Goal: Information Seeking & Learning: Learn about a topic

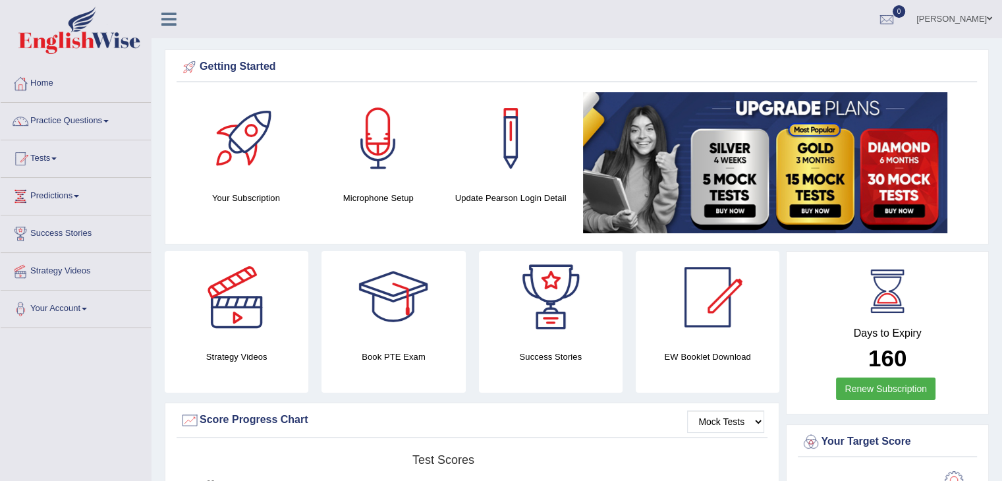
click at [105, 121] on link "Practice Questions" at bounding box center [76, 119] width 150 height 33
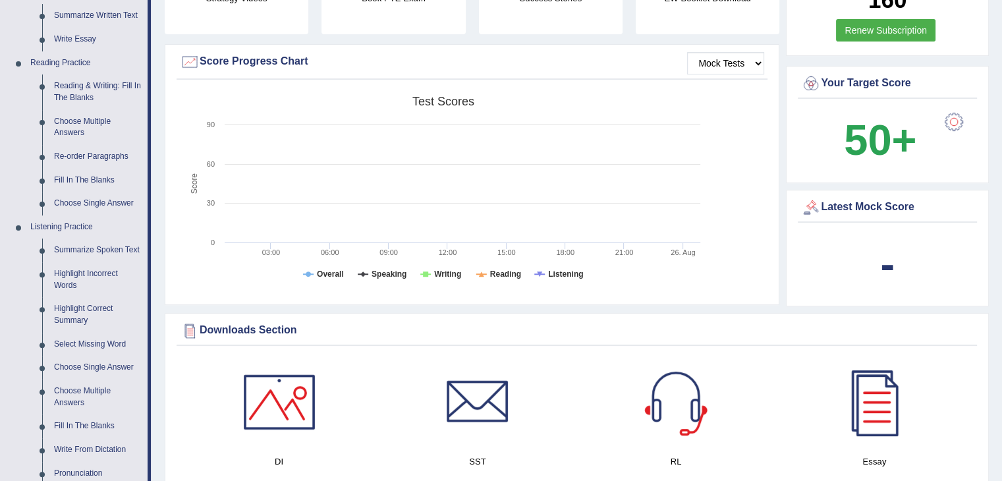
scroll to position [374, 0]
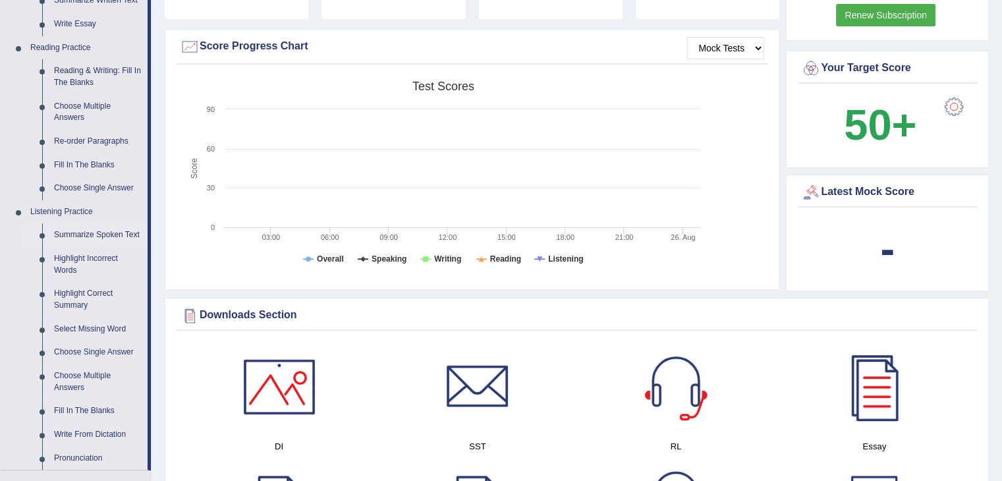
click at [117, 233] on link "Summarize Spoken Text" at bounding box center [98, 235] width 100 height 24
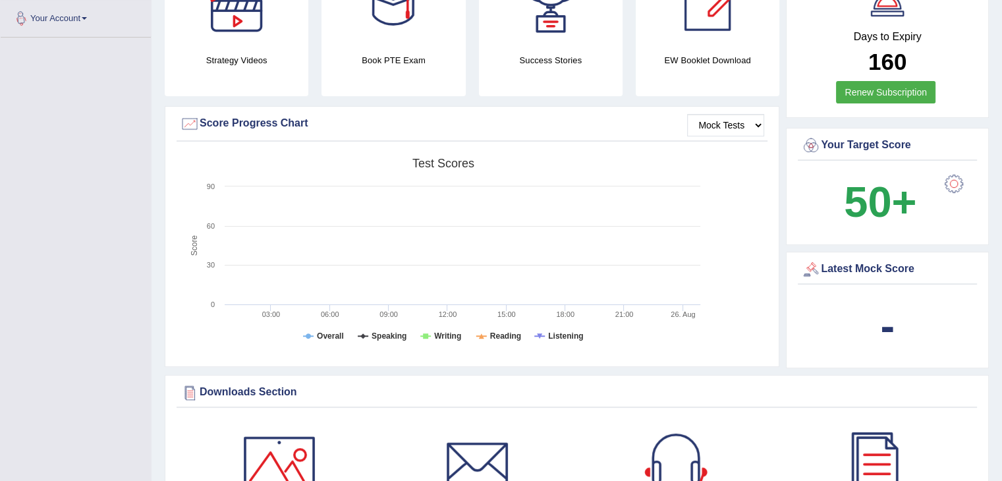
scroll to position [395, 0]
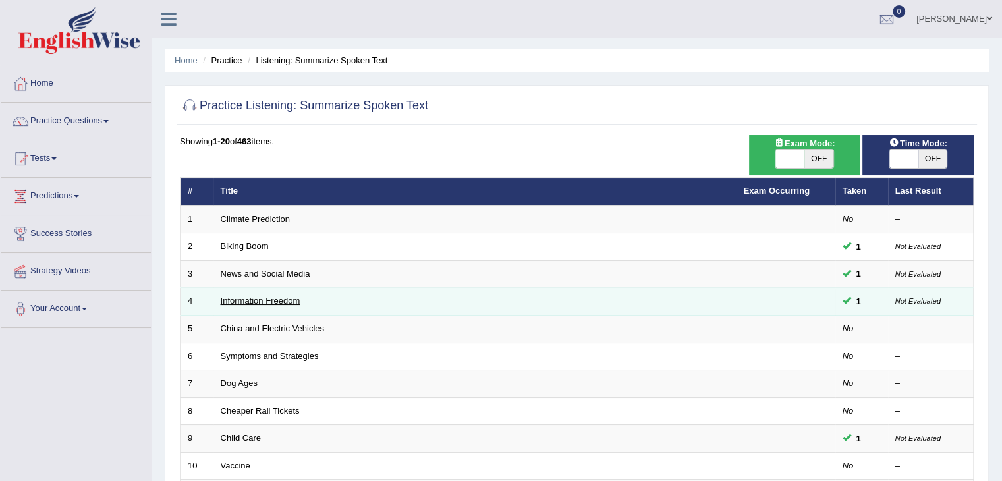
click at [244, 299] on link "Information Freedom" at bounding box center [261, 301] width 80 height 10
click at [936, 300] on small "Not Evaluated" at bounding box center [918, 301] width 45 height 8
click at [857, 300] on span "1" at bounding box center [858, 302] width 15 height 14
click at [851, 300] on span at bounding box center [847, 300] width 9 height 9
click at [903, 300] on small "Not Evaluated" at bounding box center [918, 301] width 45 height 8
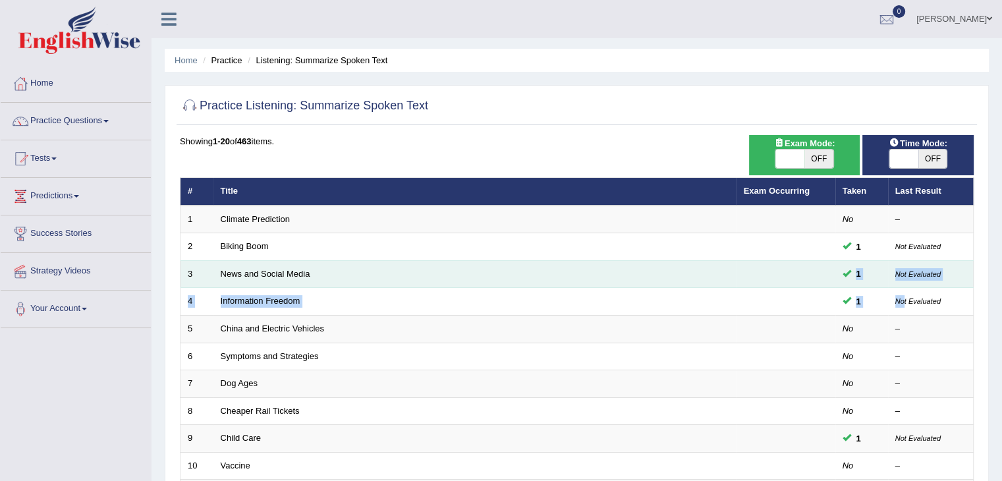
drag, startPoint x: 903, startPoint y: 300, endPoint x: 527, endPoint y: 264, distance: 378.0
click at [527, 264] on tbody "1 Climate Prediction No – 2 Biking Boom 1 Not Evaluated 3 News and Social Media…" at bounding box center [577, 480] width 793 height 548
click at [285, 273] on link "News and Social Media" at bounding box center [266, 274] width 90 height 10
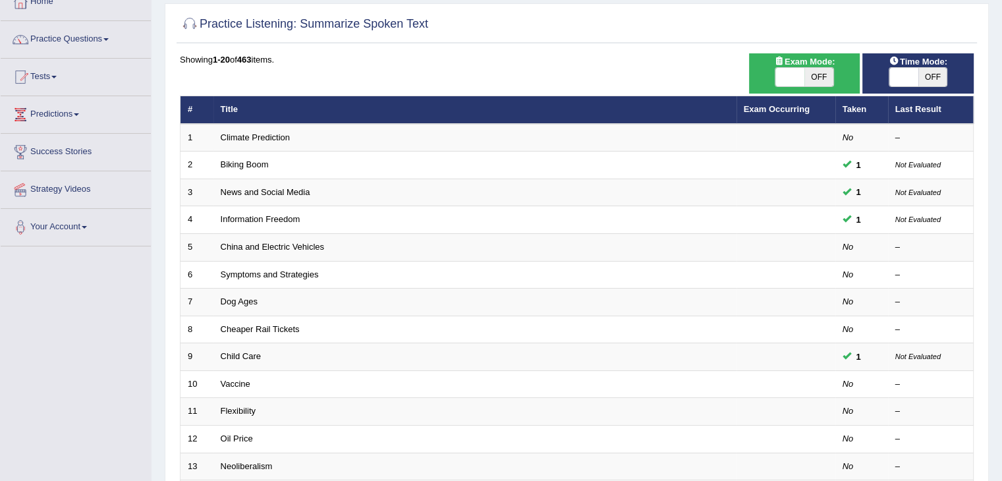
scroll to position [55, 0]
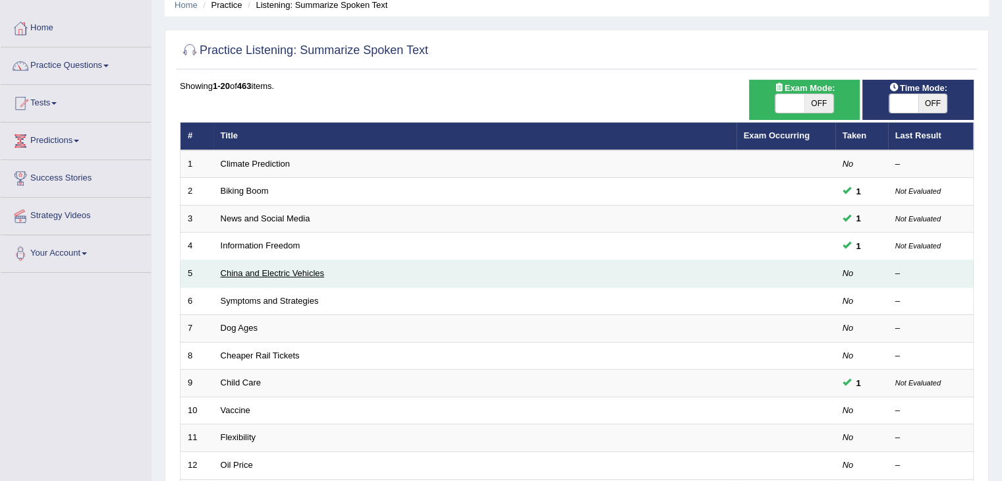
click at [258, 273] on link "China and Electric Vehicles" at bounding box center [273, 273] width 104 height 10
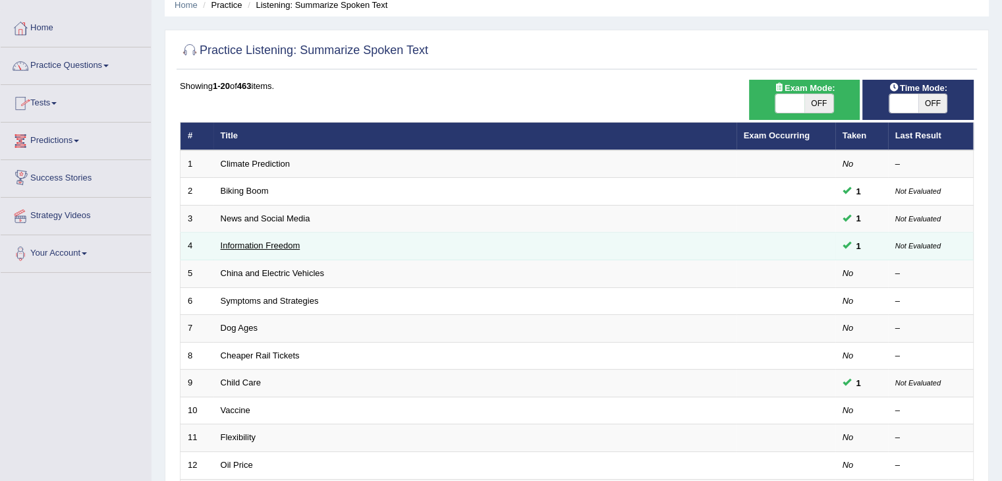
click at [276, 246] on link "Information Freedom" at bounding box center [261, 246] width 80 height 10
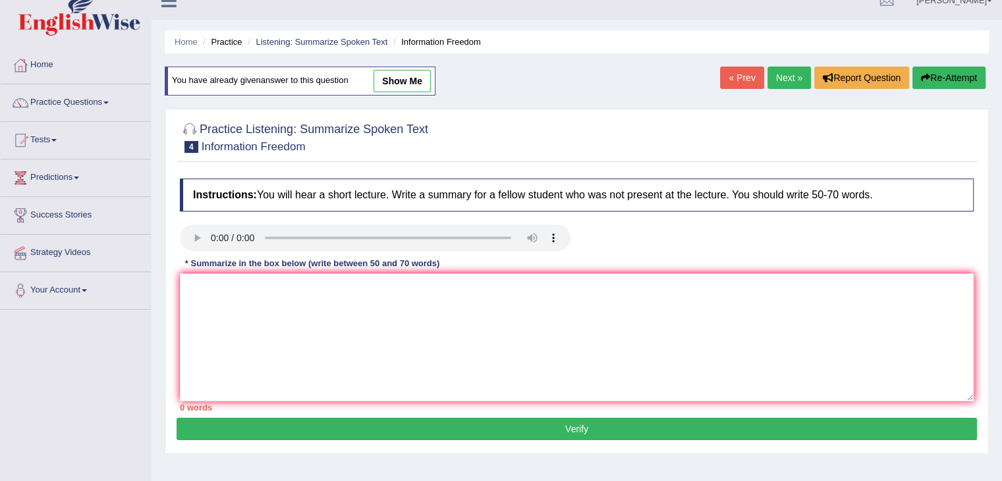
scroll to position [13, 0]
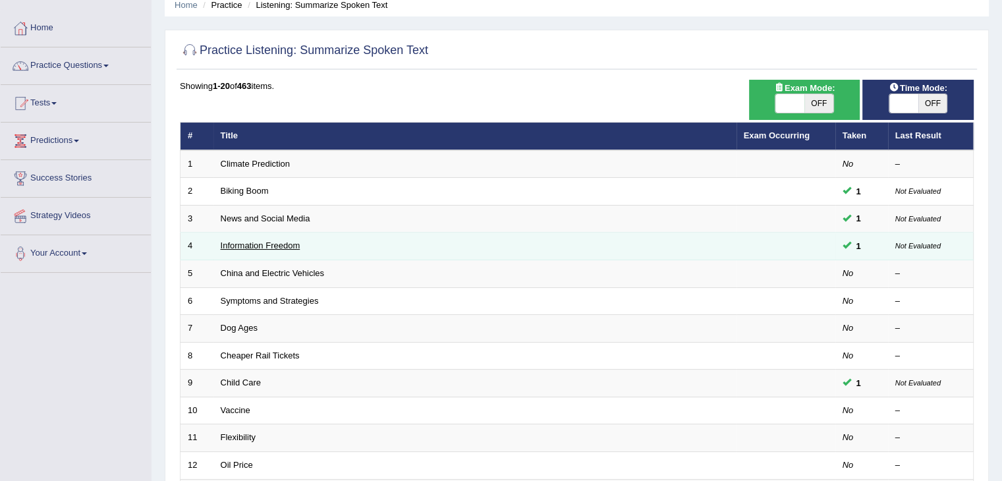
click at [287, 245] on link "Information Freedom" at bounding box center [261, 246] width 80 height 10
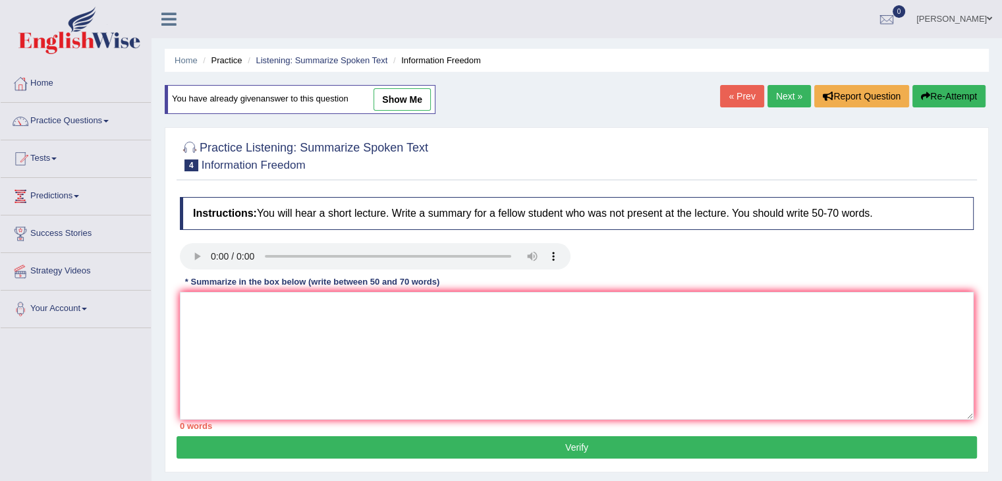
click at [397, 100] on link "show me" at bounding box center [402, 99] width 57 height 22
type textarea "The speaker provided a comprehensive overview of information freedom, highlight…"
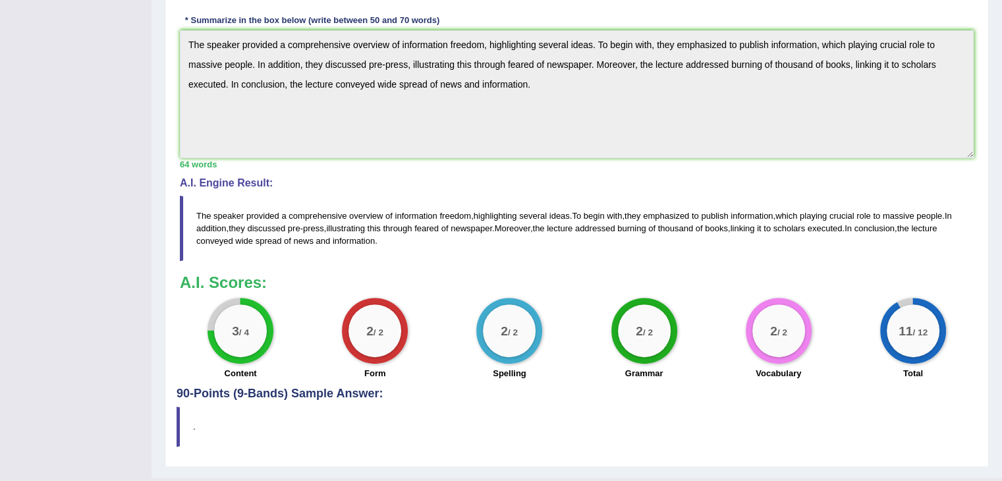
scroll to position [420, 0]
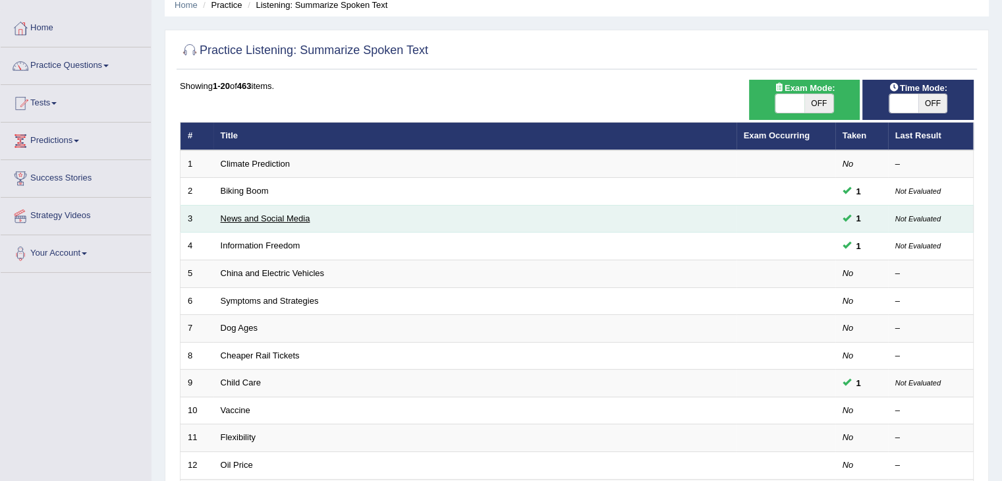
click at [276, 218] on link "News and Social Media" at bounding box center [266, 219] width 90 height 10
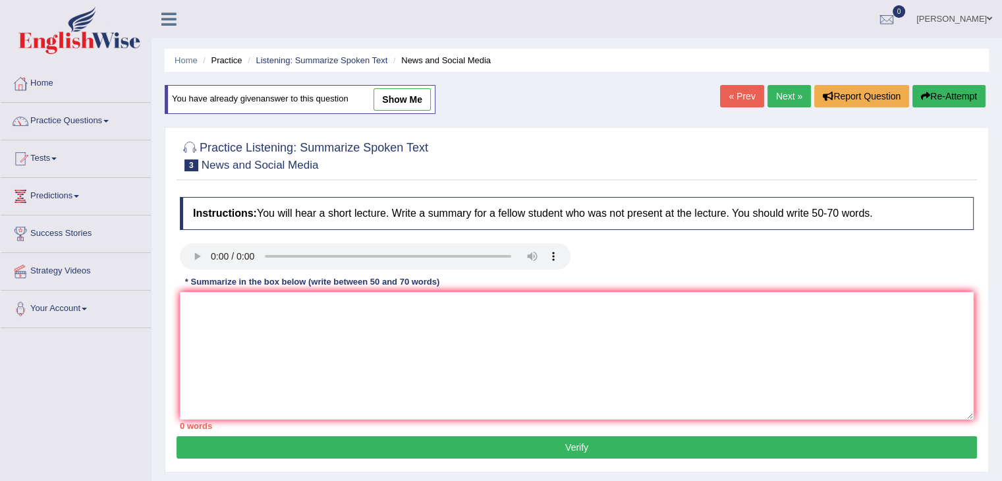
click at [398, 98] on link "show me" at bounding box center [402, 99] width 57 height 22
type textarea "The speaker provided a comprehensive overview of spreading information around t…"
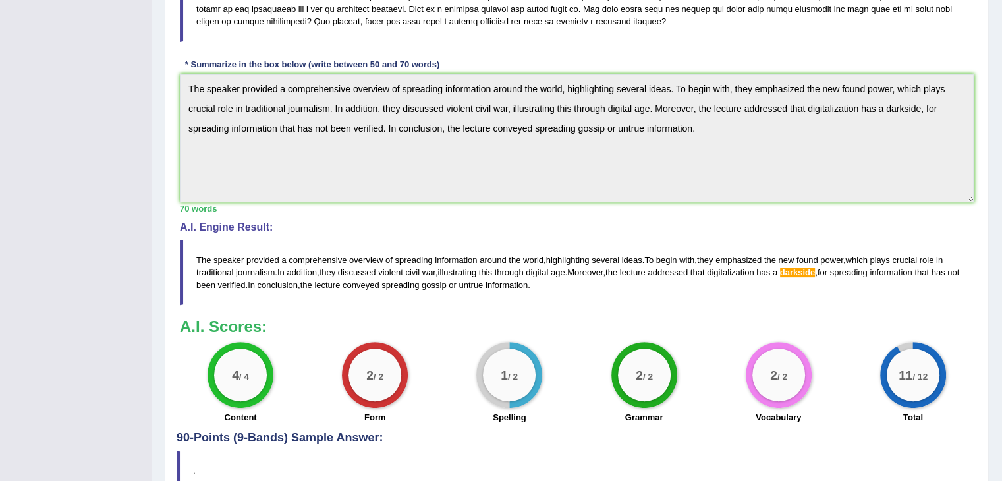
scroll to position [377, 0]
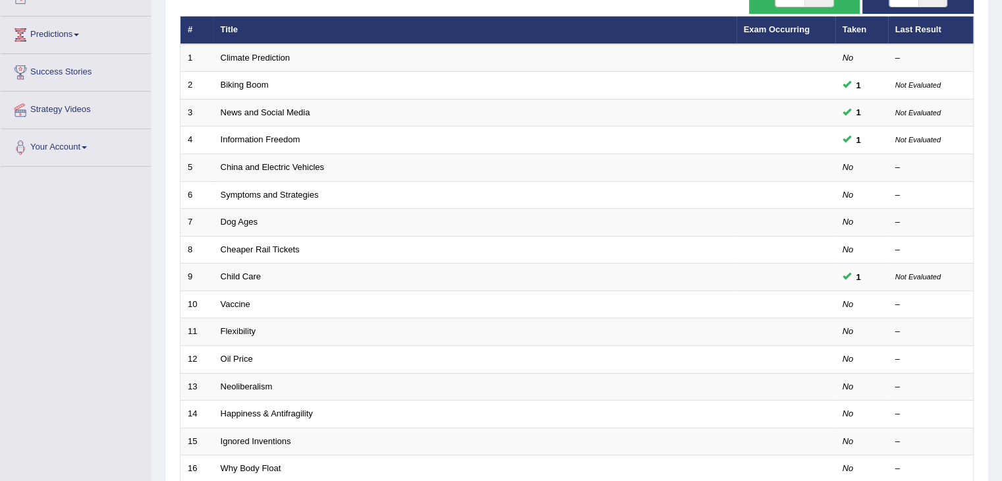
scroll to position [183, 0]
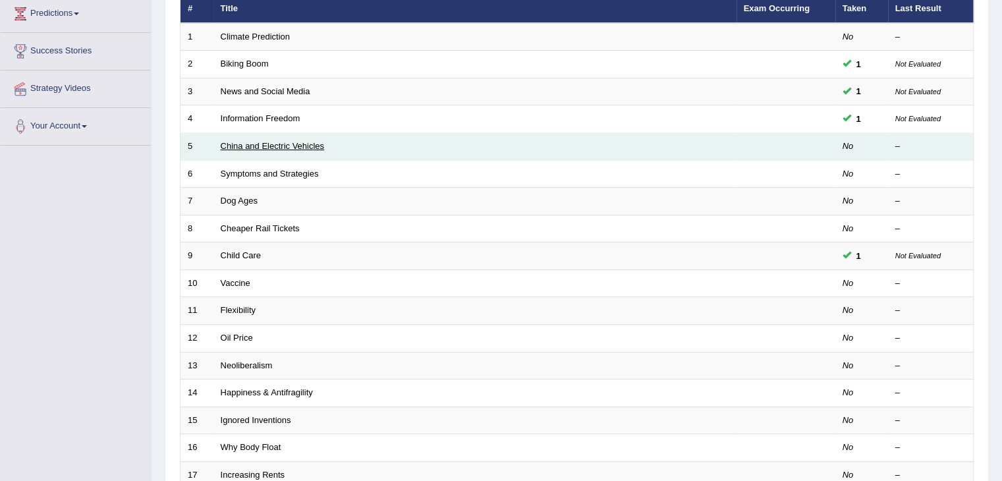
click at [265, 148] on link "China and Electric Vehicles" at bounding box center [273, 146] width 104 height 10
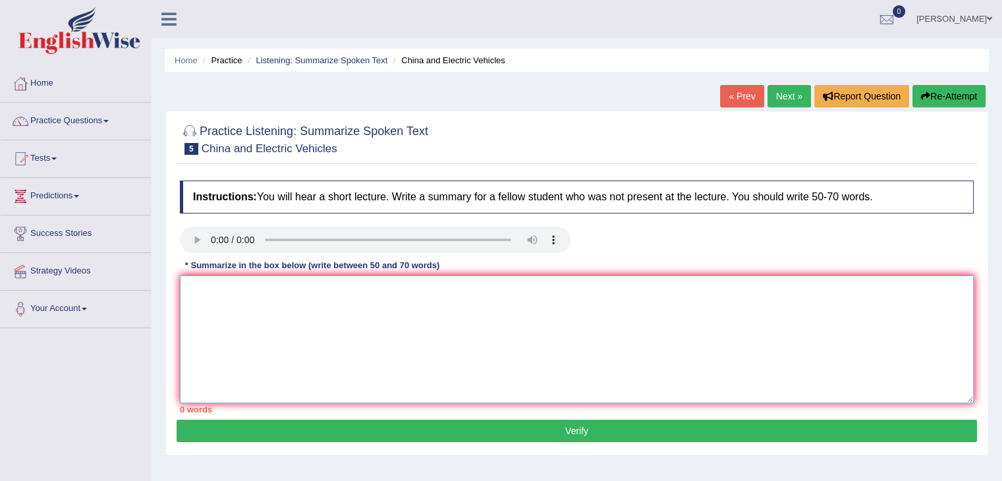
click at [233, 289] on textarea at bounding box center [577, 339] width 794 height 128
type textarea "t"
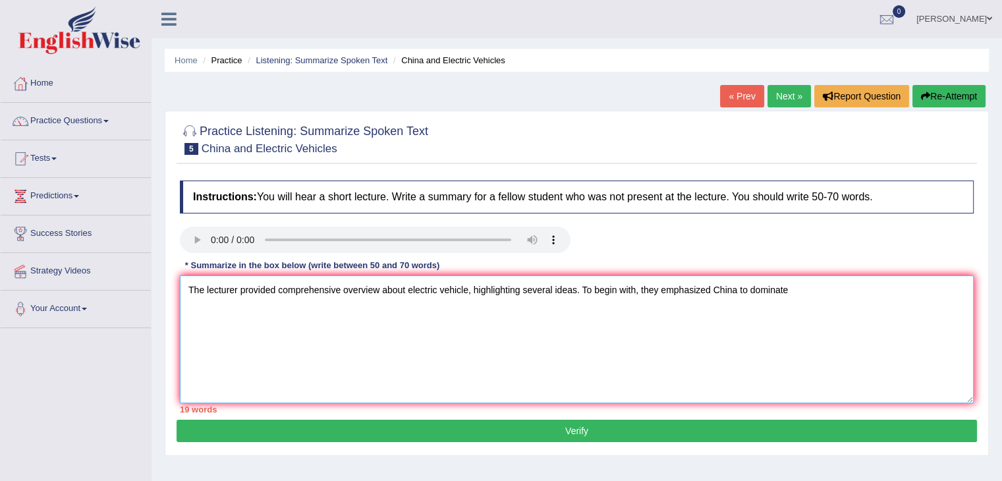
click at [710, 285] on textarea "The lecturer provided comprehensive overview about electric vehicle, highlighti…" at bounding box center [577, 339] width 794 height 128
click at [756, 289] on textarea "The lecturer provided comprehensive overview about electric vehicle, highlighti…" at bounding box center [577, 339] width 794 height 128
click at [836, 289] on textarea "The lecturer provided comprehensive overview about electric vehicle, highlighti…" at bounding box center [577, 339] width 794 height 128
click at [944, 290] on textarea "The lecturer provided comprehensive overview about electric vehicle, highlighti…" at bounding box center [577, 339] width 794 height 128
click at [366, 308] on textarea "The lecturer provided comprehensive overview about electric vehicle, highlighti…" at bounding box center [577, 339] width 794 height 128
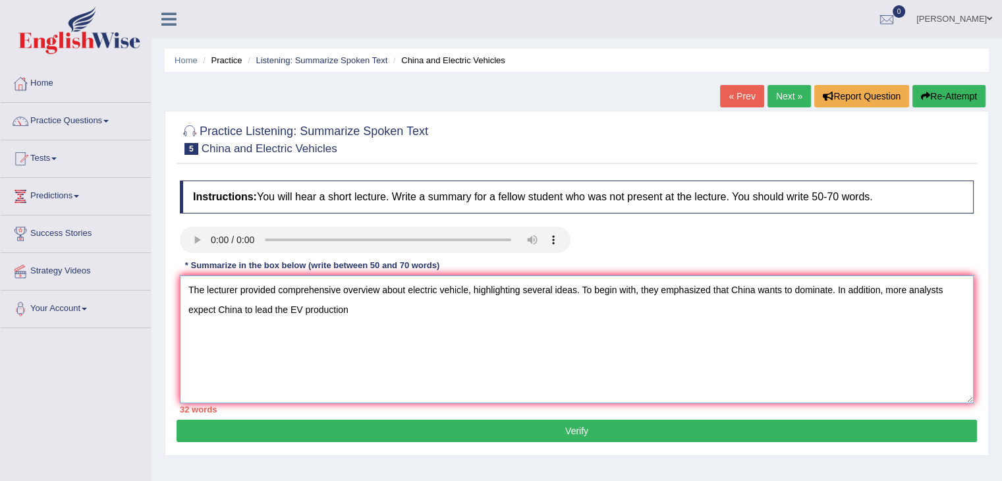
click at [355, 310] on textarea "The lecturer provided comprehensive overview about electric vehicle, highlighti…" at bounding box center [577, 339] width 794 height 128
click at [564, 306] on textarea "The lecturer provided comprehensive overview about electric vehicle, highlighti…" at bounding box center [577, 339] width 794 height 128
click at [623, 302] on textarea "The lecturer provided comprehensive overview about electric vehicle, highlighti…" at bounding box center [577, 339] width 794 height 128
click at [347, 307] on textarea "The lecturer provided comprehensive overview about electric vehicle, highlighti…" at bounding box center [577, 339] width 794 height 128
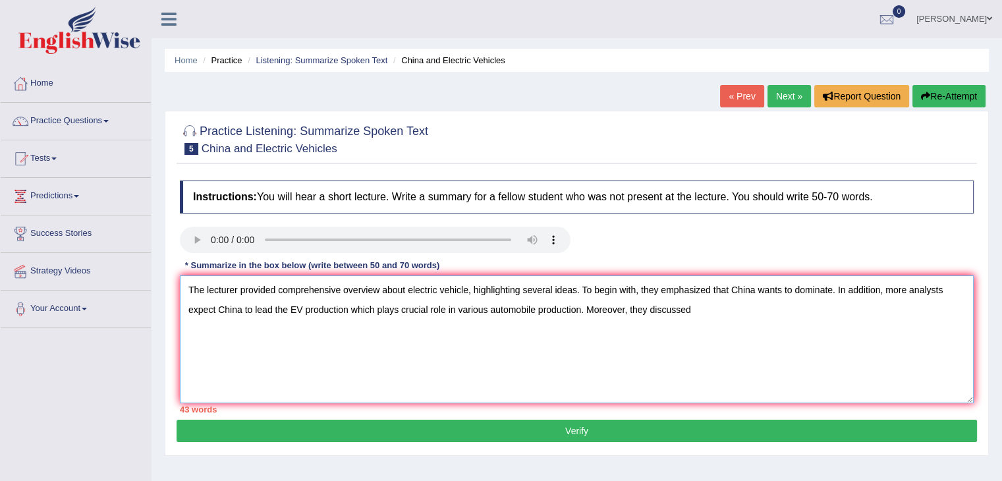
click at [409, 294] on textarea "The lecturer provided comprehensive overview about electric vehicle, highlighti…" at bounding box center [577, 339] width 794 height 128
click at [385, 308] on textarea "The lecturer provided comprehensive overview about global electric vehicle, hig…" at bounding box center [577, 339] width 794 height 128
click at [621, 308] on textarea "The lecturer provided comprehensive overview about global electric vehicle, hig…" at bounding box center [577, 339] width 794 height 128
click at [733, 310] on textarea "The lecturer provided comprehensive overview about global electric vehicle, hig…" at bounding box center [577, 339] width 794 height 128
click at [775, 309] on textarea "The lecturer provided comprehensive overview about global electric vehicle, hig…" at bounding box center [577, 339] width 794 height 128
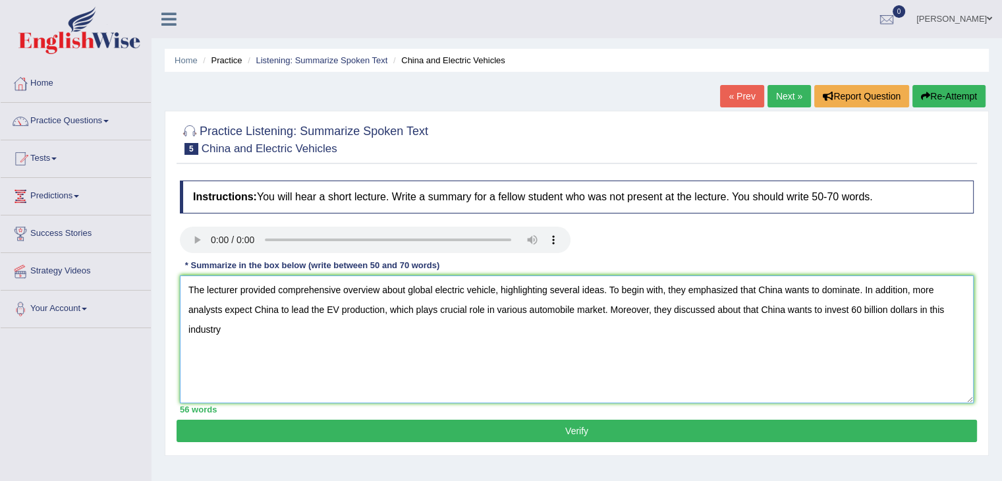
click at [235, 326] on textarea "The lecturer provided comprehensive overview about global electric vehicle, hig…" at bounding box center [577, 339] width 794 height 128
drag, startPoint x: 235, startPoint y: 326, endPoint x: 300, endPoint y: 281, distance: 80.1
click at [300, 281] on textarea "The lecturer provided comprehensive overview about global electric vehicle, hig…" at bounding box center [577, 339] width 794 height 128
click at [286, 324] on textarea "The lecturer provided comprehensive overview about global electric vehicle, hig…" at bounding box center [577, 339] width 794 height 128
click at [306, 326] on textarea "The lecturer provided comprehensive overview about global electric vehicle, hig…" at bounding box center [577, 339] width 794 height 128
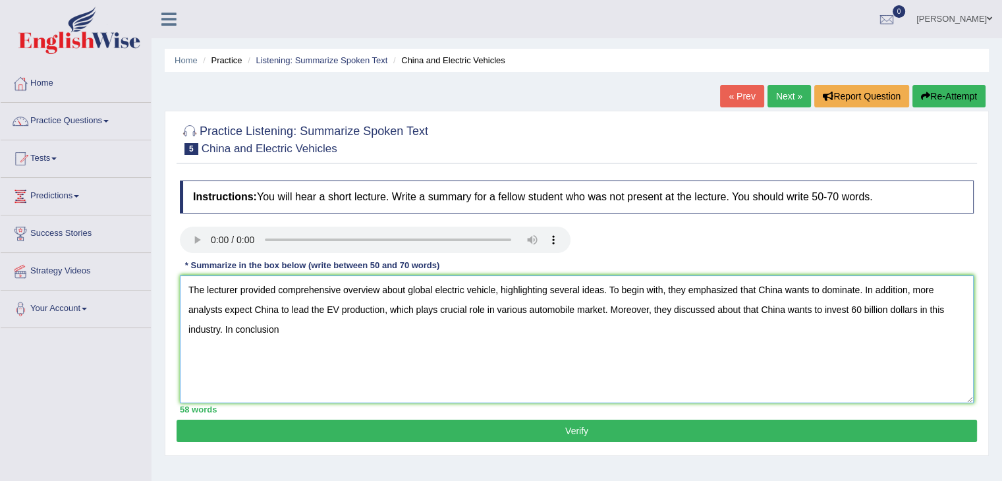
click at [296, 327] on textarea "The lecturer provided comprehensive overview about global electric vehicle, hig…" at bounding box center [577, 339] width 794 height 128
click at [293, 333] on textarea "The lecturer provided comprehensive overview about global electric vehicle, hig…" at bounding box center [577, 339] width 794 height 128
click at [455, 327] on textarea "The lecturer provided comprehensive overview about global electric vehicle, hig…" at bounding box center [577, 339] width 794 height 128
click at [217, 327] on textarea "The lecturer provided comprehensive overview about global electric vehicle, hig…" at bounding box center [577, 339] width 794 height 128
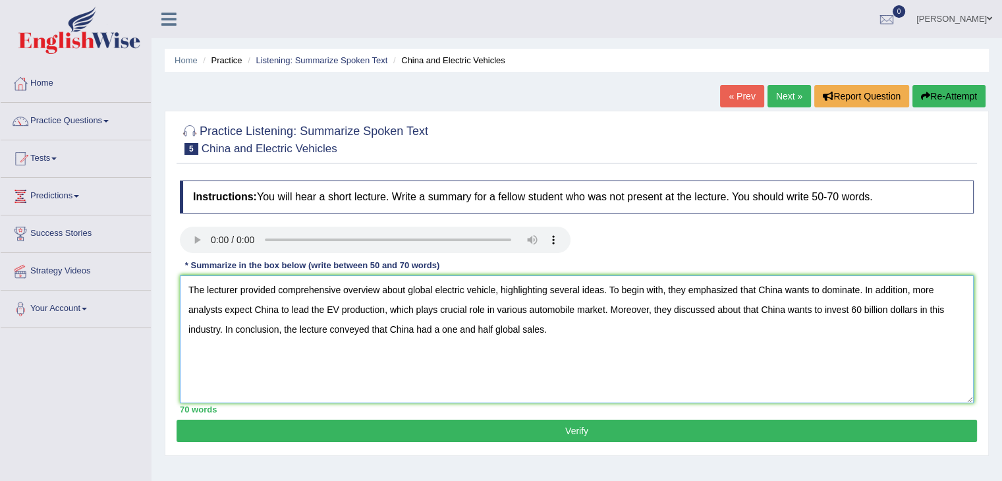
click at [217, 327] on textarea "The lecturer provided comprehensive overview about global electric vehicle, hig…" at bounding box center [577, 339] width 794 height 128
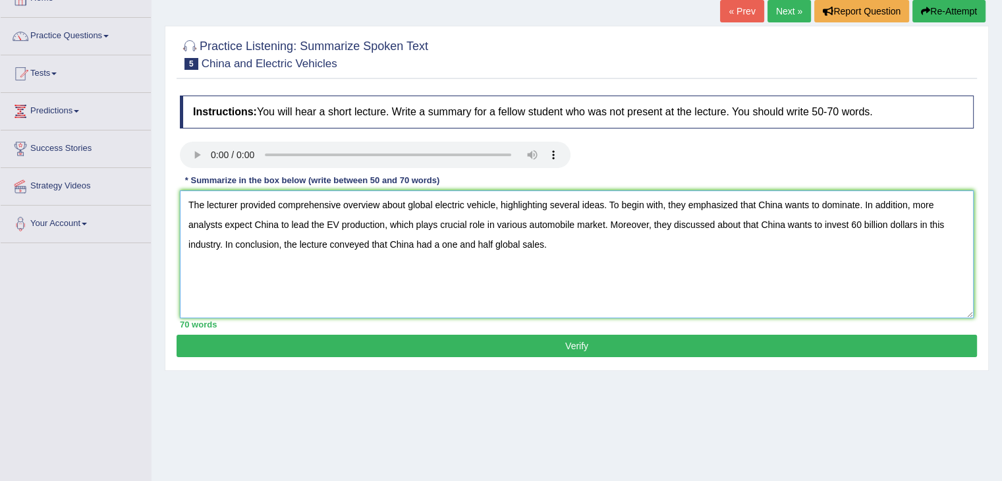
scroll to position [90, 0]
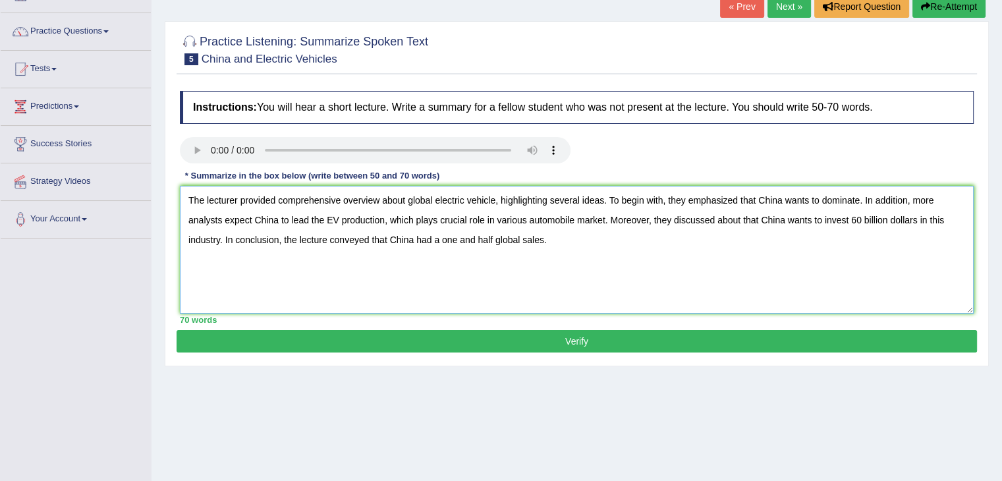
type textarea "The lecturer provided comprehensive overview about global electric vehicle, hig…"
click at [603, 345] on button "Verify" at bounding box center [577, 341] width 801 height 22
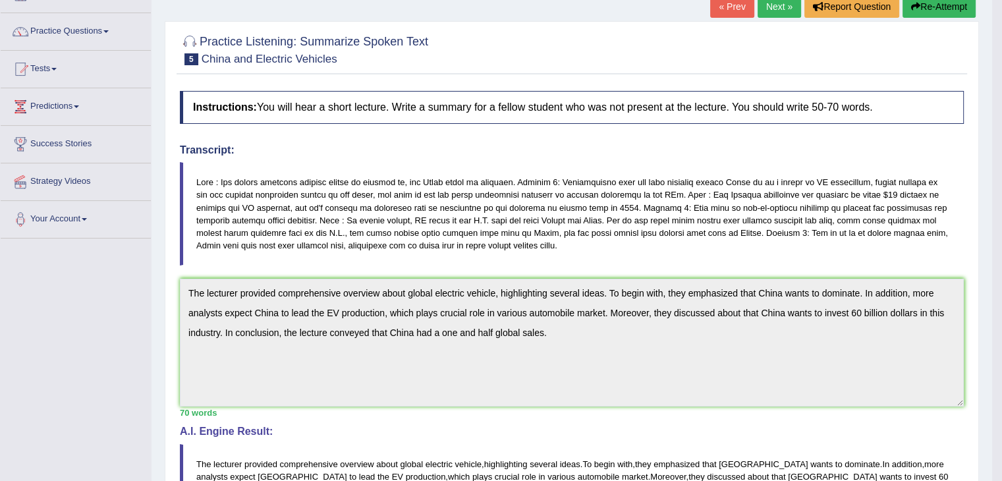
drag, startPoint x: 1004, startPoint y: 241, endPoint x: 1011, endPoint y: 330, distance: 89.9
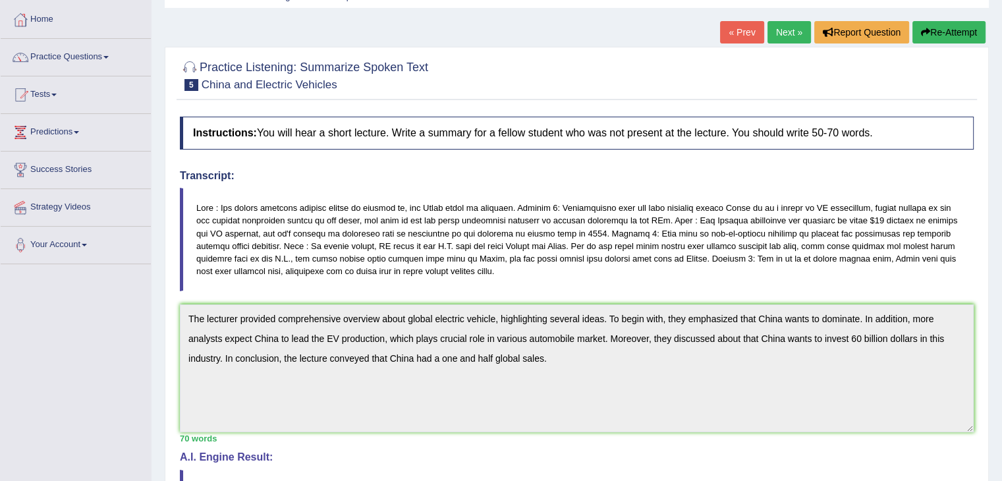
scroll to position [0, 0]
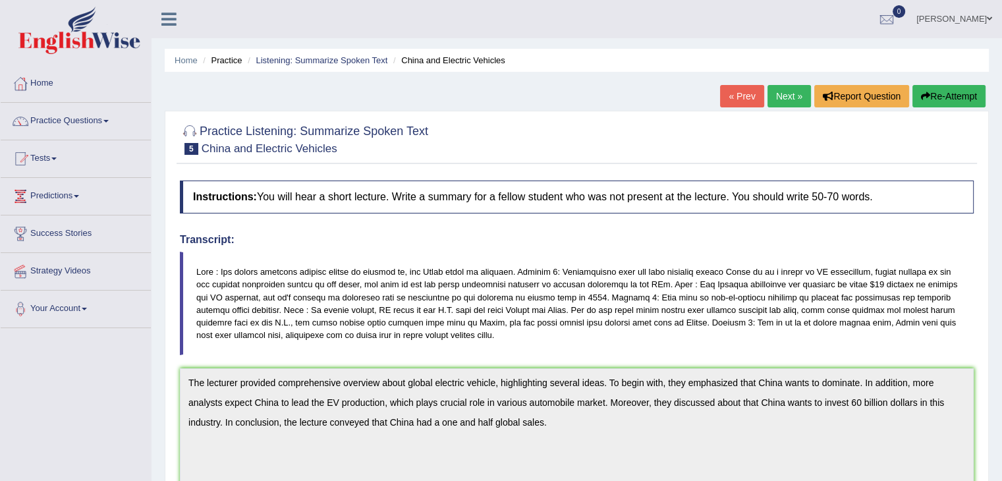
click at [106, 123] on link "Practice Questions" at bounding box center [76, 119] width 150 height 33
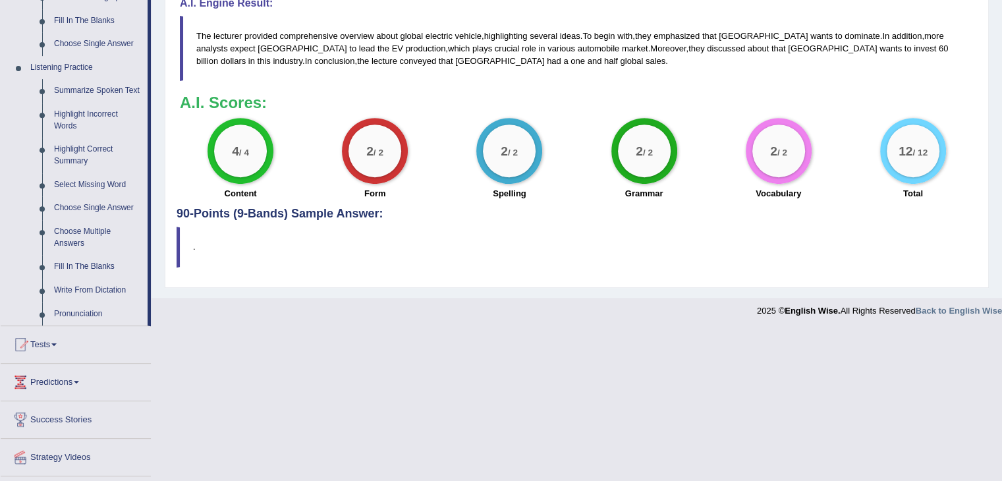
scroll to position [517, 0]
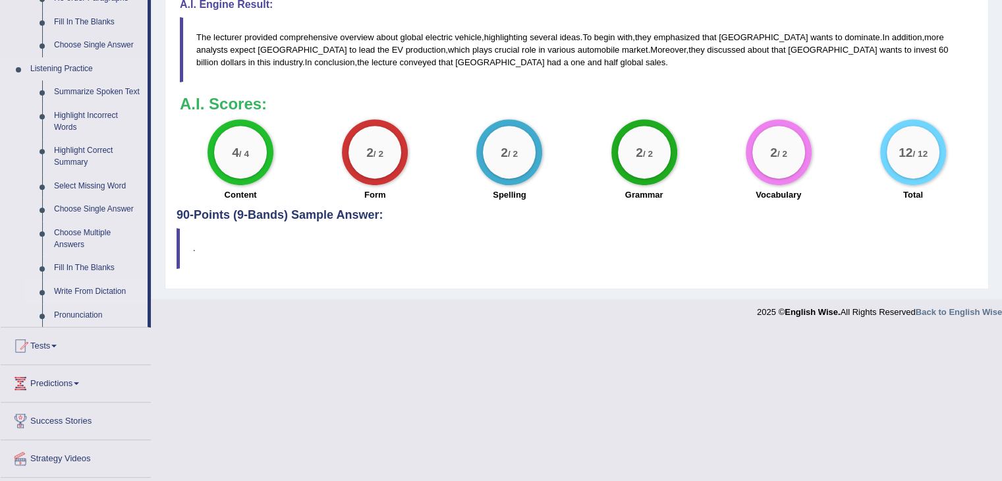
click at [70, 291] on link "Write From Dictation" at bounding box center [98, 292] width 100 height 24
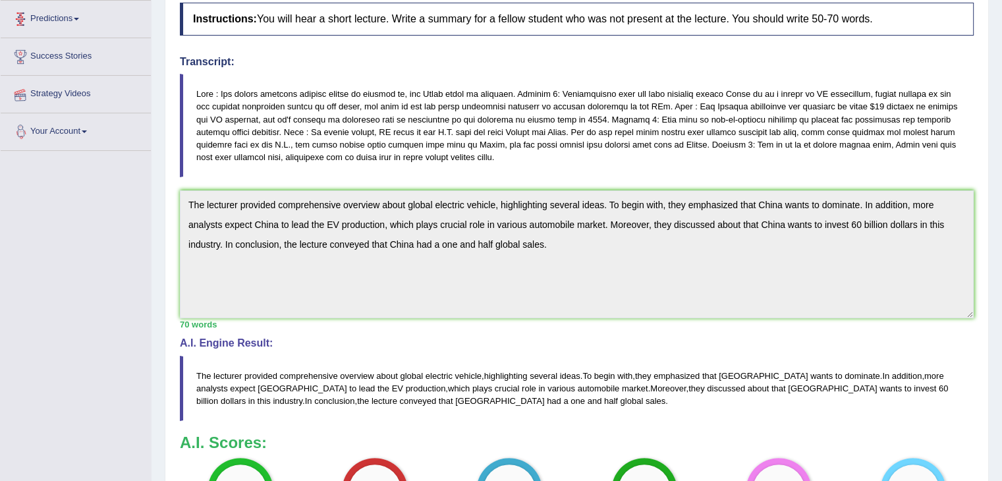
scroll to position [145, 0]
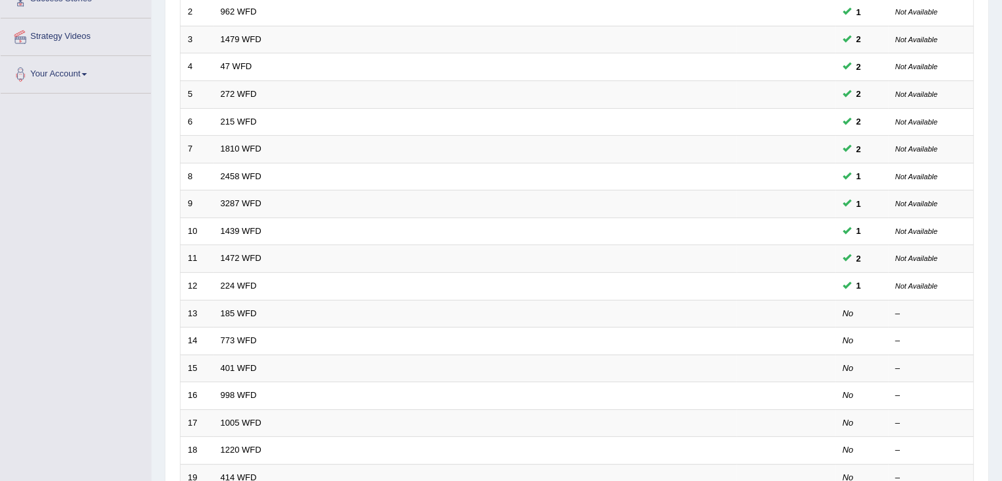
scroll to position [240, 0]
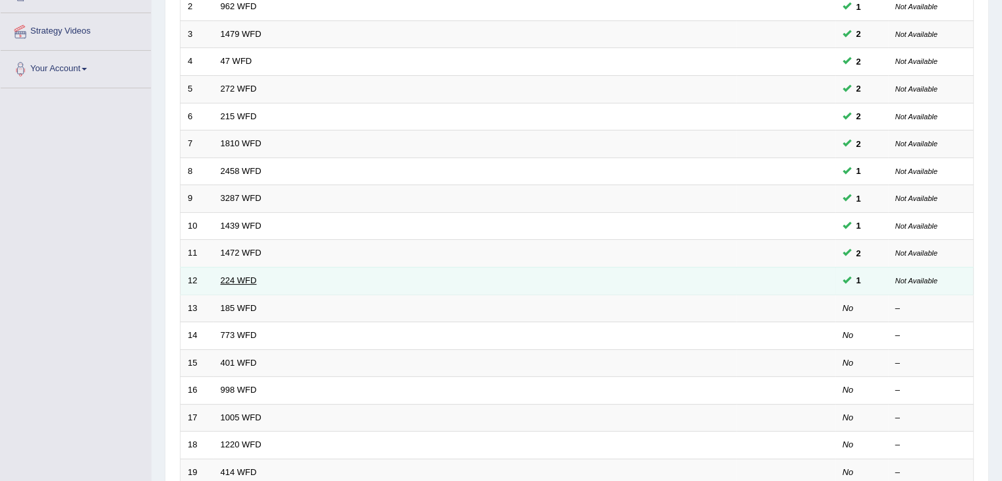
click at [222, 281] on link "224 WFD" at bounding box center [239, 280] width 36 height 10
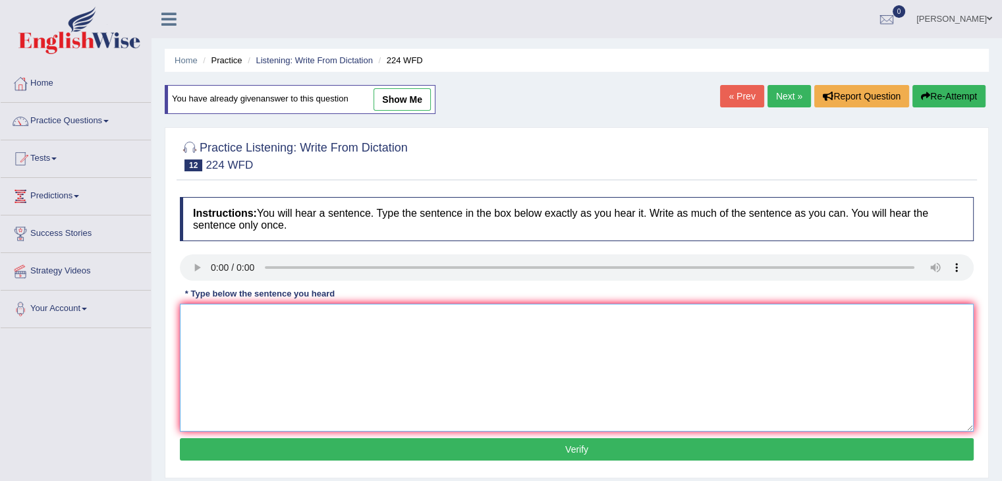
click at [255, 319] on textarea at bounding box center [577, 368] width 794 height 128
click at [404, 98] on link "show me" at bounding box center [402, 99] width 57 height 22
type textarea "In the winter get harsh, but it won't be an issue since there is a heater."
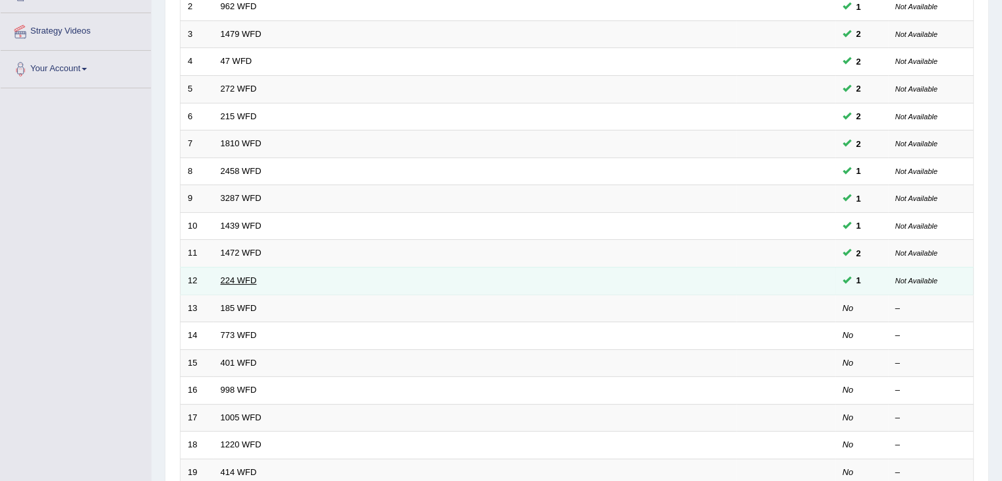
click at [238, 275] on link "224 WFD" at bounding box center [239, 280] width 36 height 10
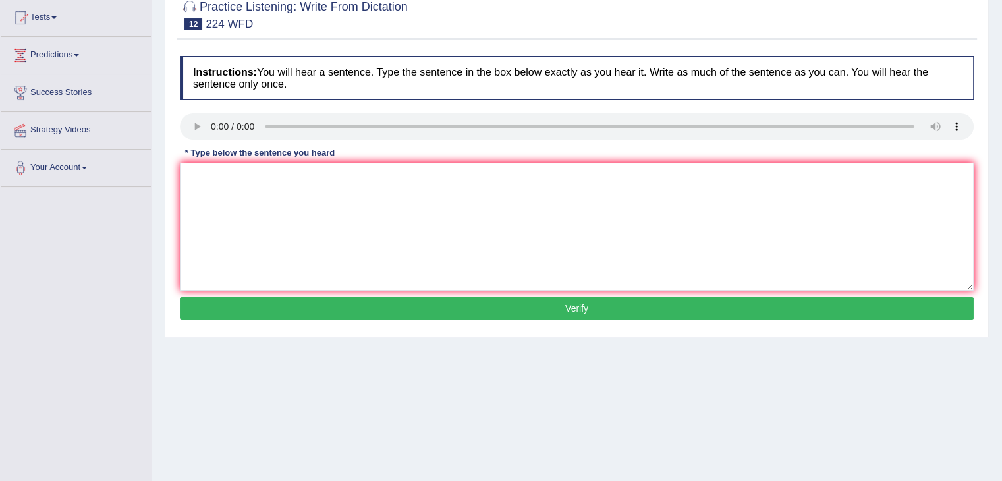
scroll to position [142, 0]
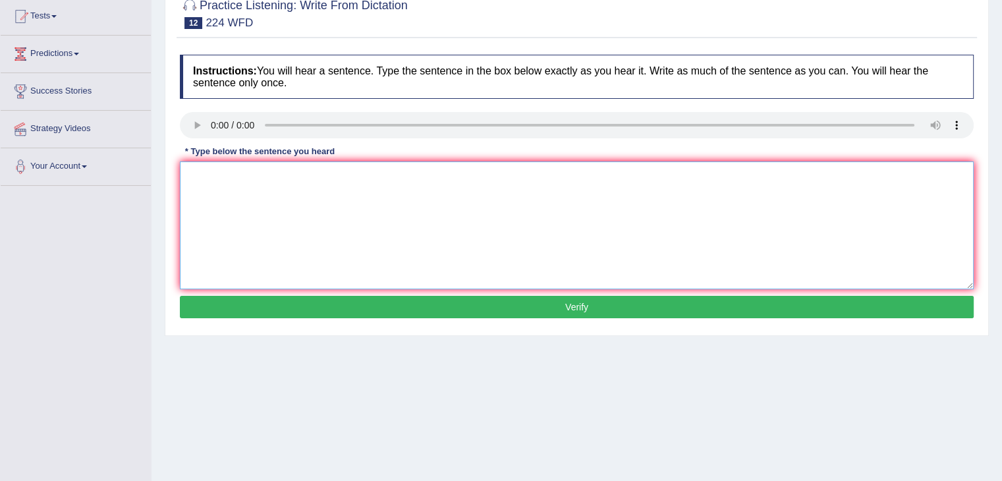
click at [428, 188] on textarea at bounding box center [577, 225] width 794 height 128
type textarea "In the winter"
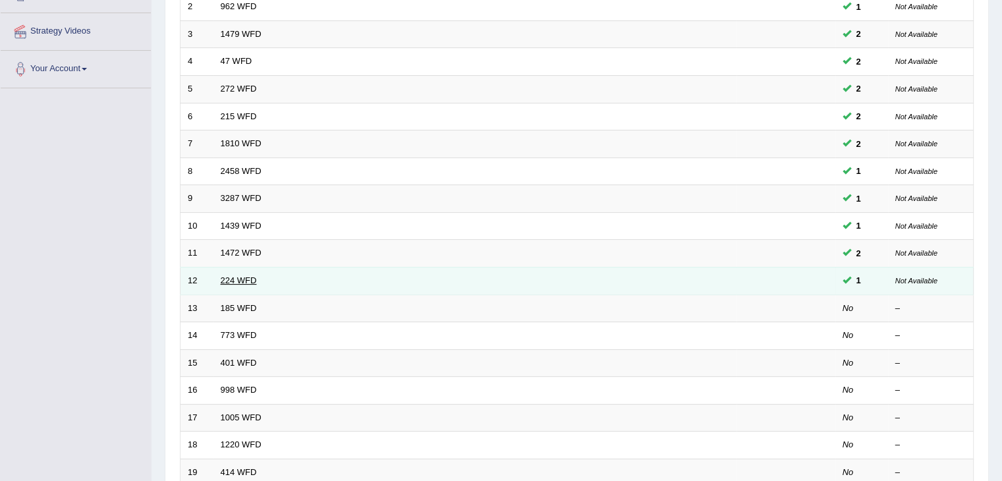
click at [245, 281] on link "224 WFD" at bounding box center [239, 280] width 36 height 10
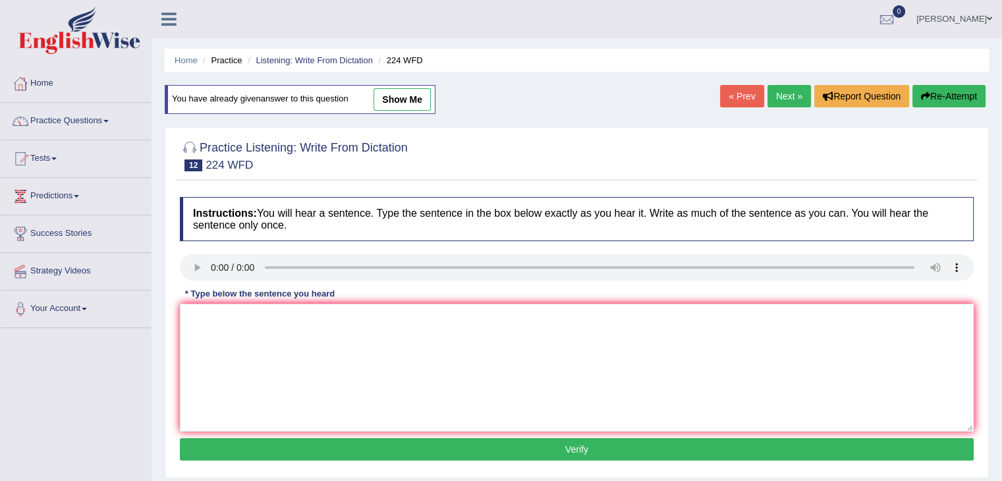
click at [410, 95] on link "show me" at bounding box center [402, 99] width 57 height 22
type textarea "In the winter get harsh, but it won't be an issue since there is a heater."
click at [229, 314] on textarea at bounding box center [577, 368] width 794 height 128
click at [349, 315] on textarea "In the winter it get hatsh, but it won't" at bounding box center [577, 368] width 794 height 128
click at [277, 314] on textarea "In the winter it get hatsh, but it won't an issue since there is a heater." at bounding box center [577, 368] width 794 height 128
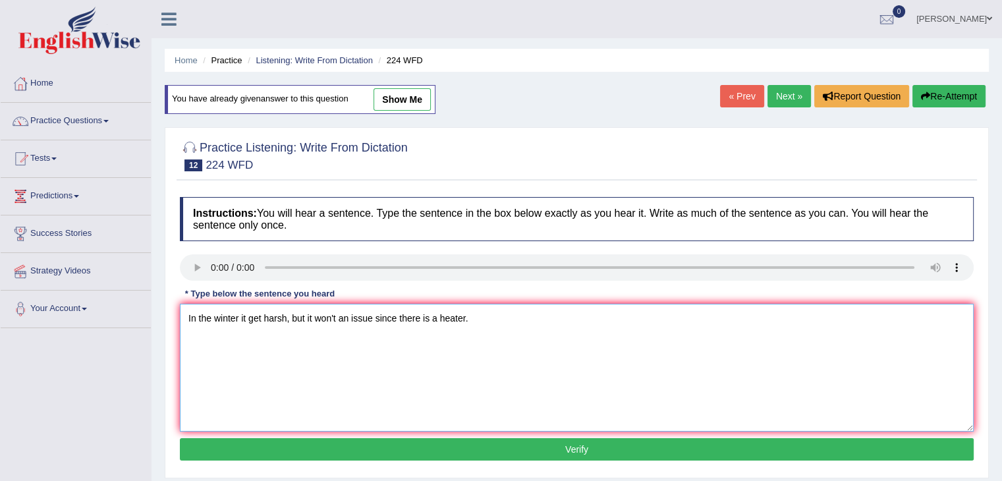
click at [335, 320] on textarea "In the winter it get harsh, but it won't an issue since there is a heater." at bounding box center [577, 368] width 794 height 128
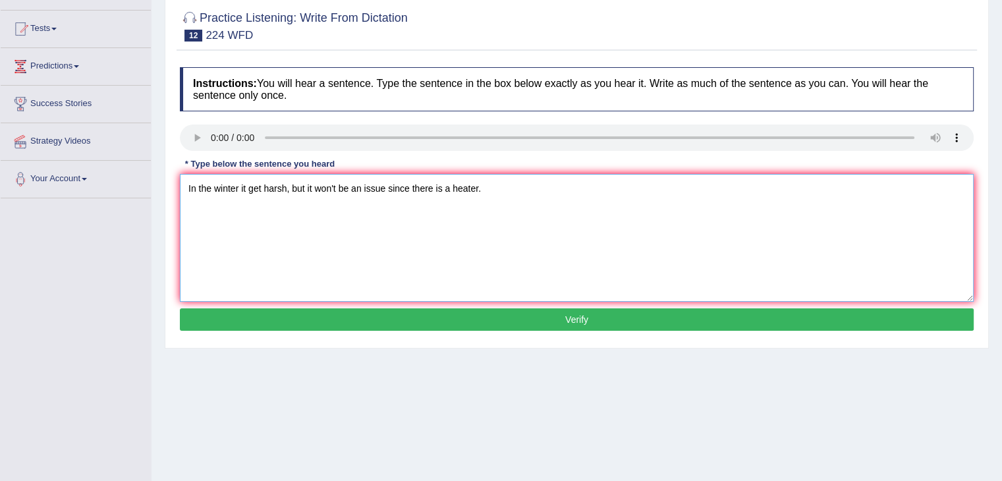
scroll to position [131, 0]
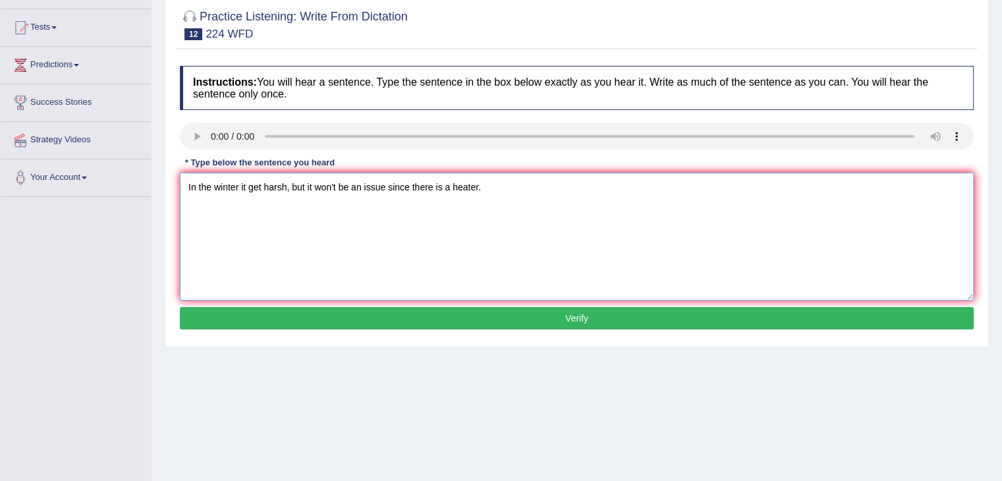
type textarea "In the winter it get harsh, but it won't be an issue since there is a heater."
click at [612, 322] on button "Verify" at bounding box center [577, 318] width 794 height 22
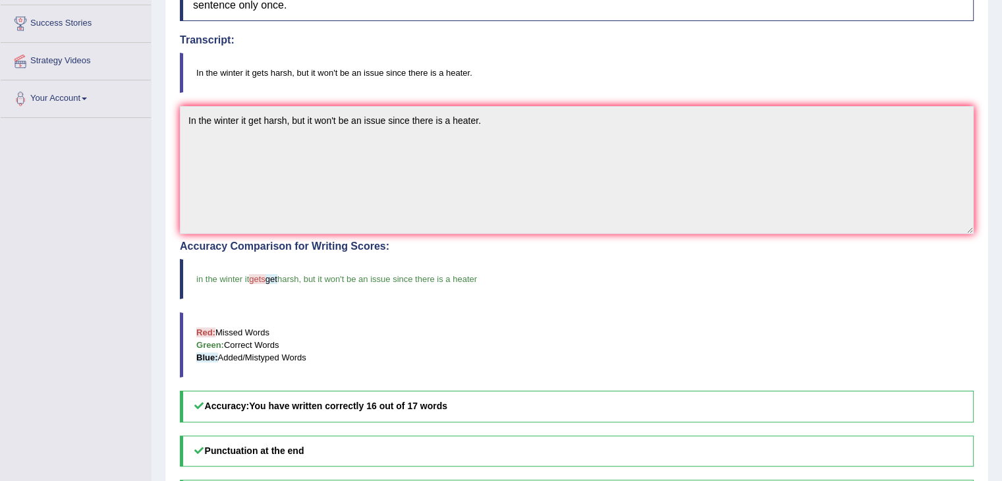
scroll to position [209, 0]
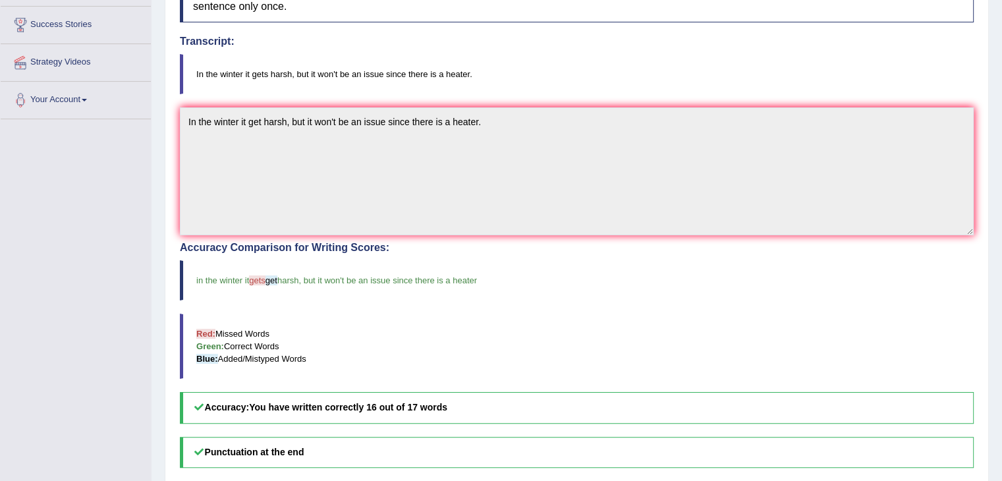
click at [982, 241] on div "Practice Listening: Write From Dictation 12 224 WFD Instructions: You will hear…" at bounding box center [577, 258] width 824 height 700
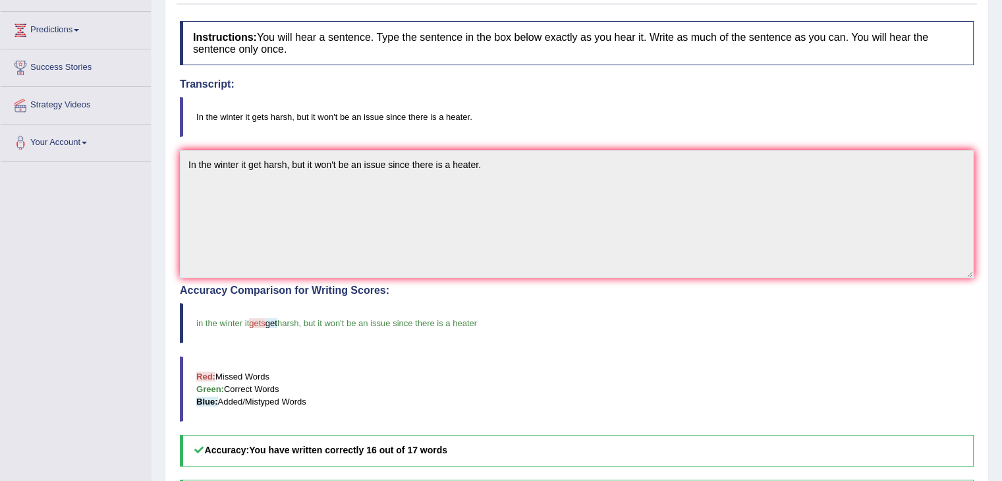
scroll to position [136, 0]
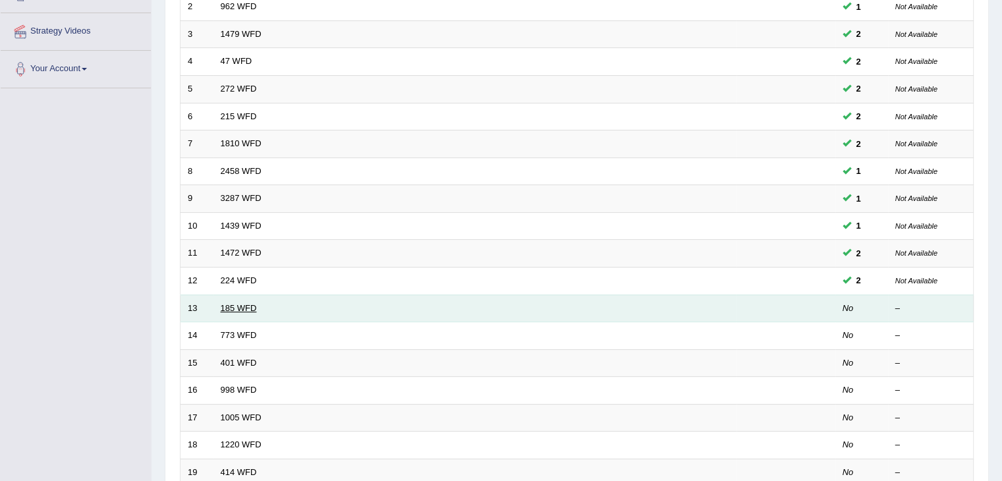
click at [248, 304] on link "185 WFD" at bounding box center [239, 308] width 36 height 10
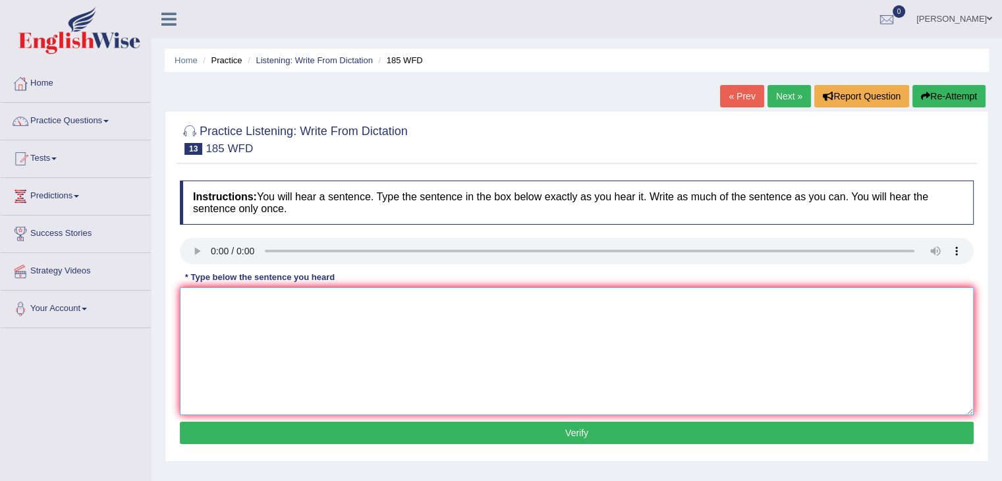
click at [366, 307] on textarea at bounding box center [577, 351] width 794 height 128
type textarea "Researcher say many students feel stressed and it affects academic results."
click at [538, 436] on button "Verify" at bounding box center [577, 433] width 794 height 22
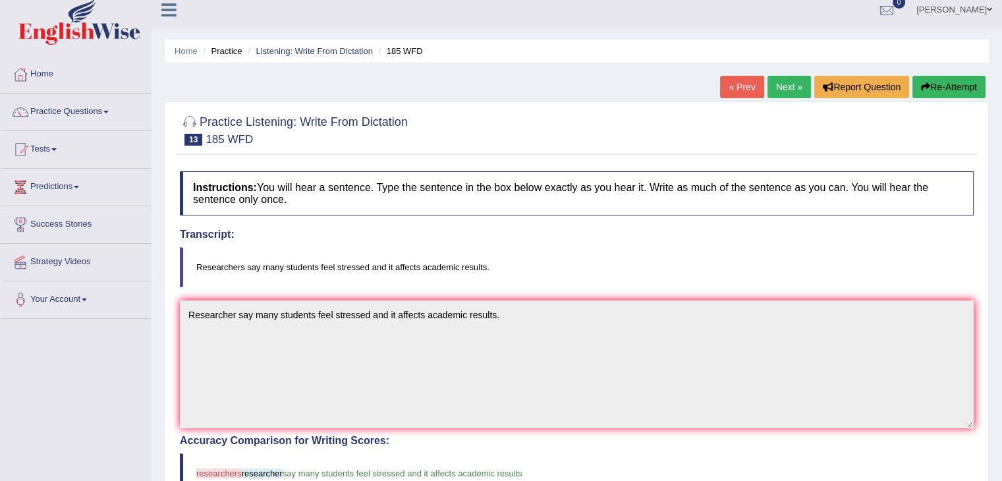
scroll to position [4, 0]
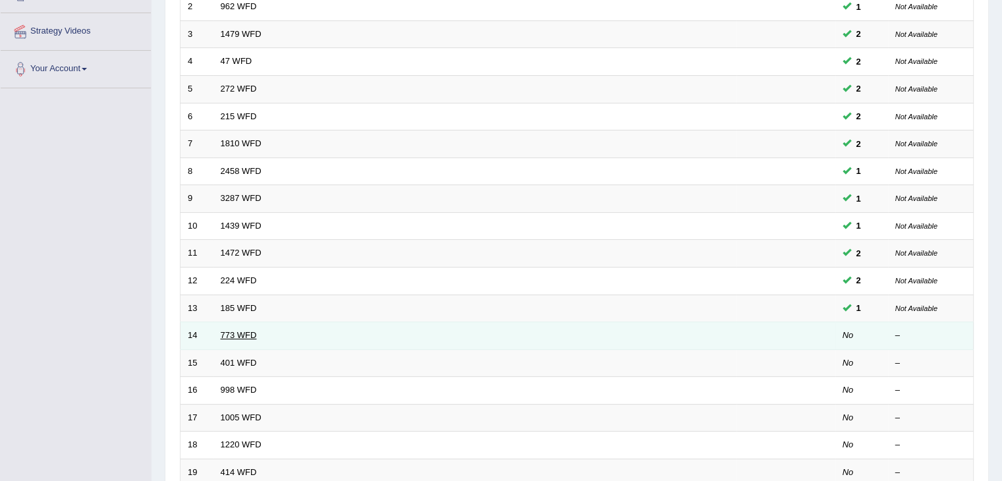
click at [230, 335] on link "773 WFD" at bounding box center [239, 335] width 36 height 10
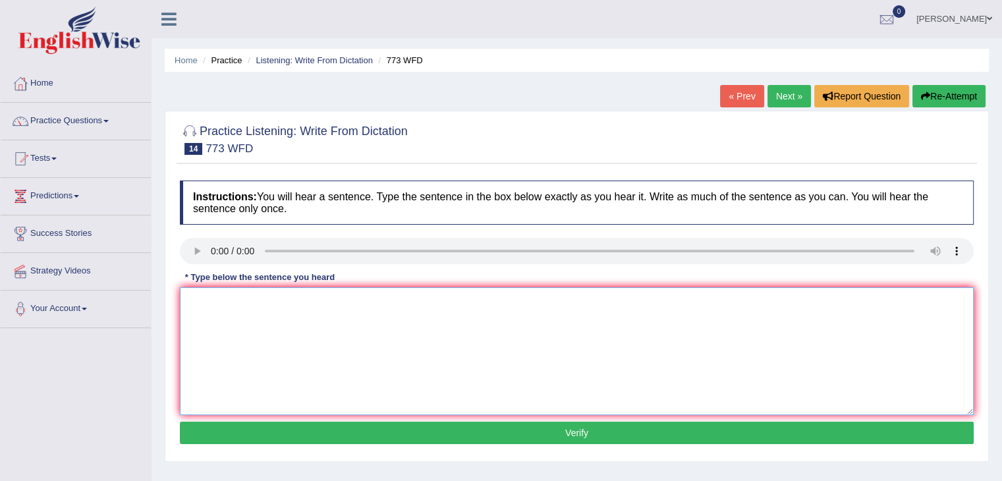
click at [253, 308] on textarea at bounding box center [577, 351] width 794 height 128
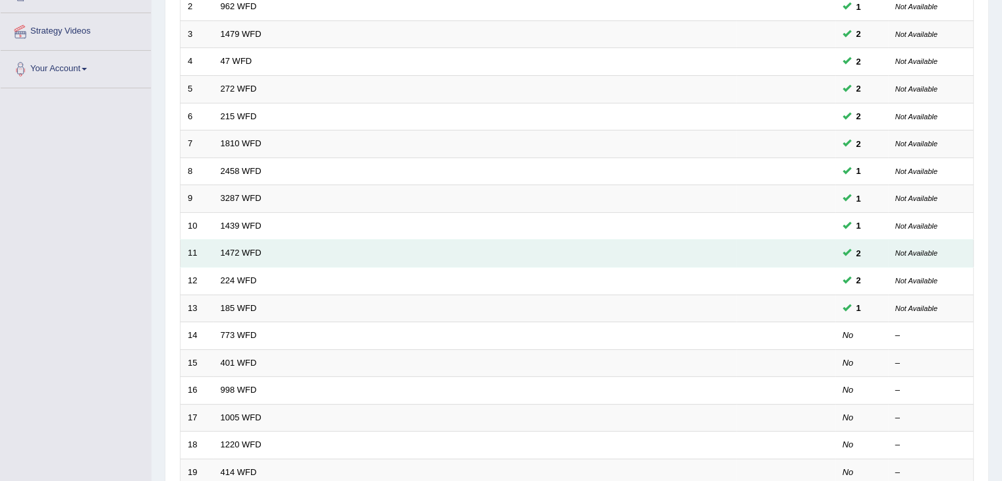
scroll to position [240, 0]
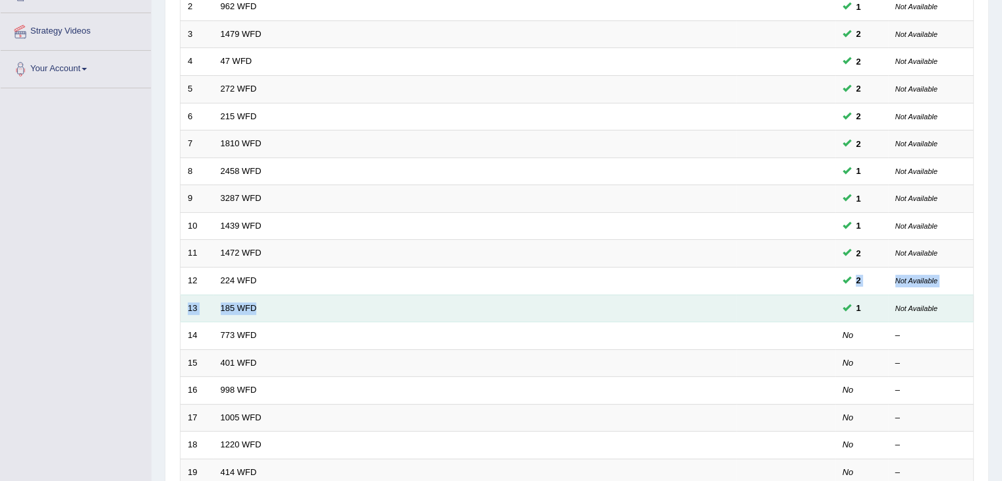
drag, startPoint x: 308, startPoint y: 279, endPoint x: 280, endPoint y: 304, distance: 37.8
click at [280, 304] on tbody "1 562 WFD 1 Not Available 2 962 WFD 1 Not Available 3 1479 WFD 2 Not Available …" at bounding box center [577, 240] width 793 height 548
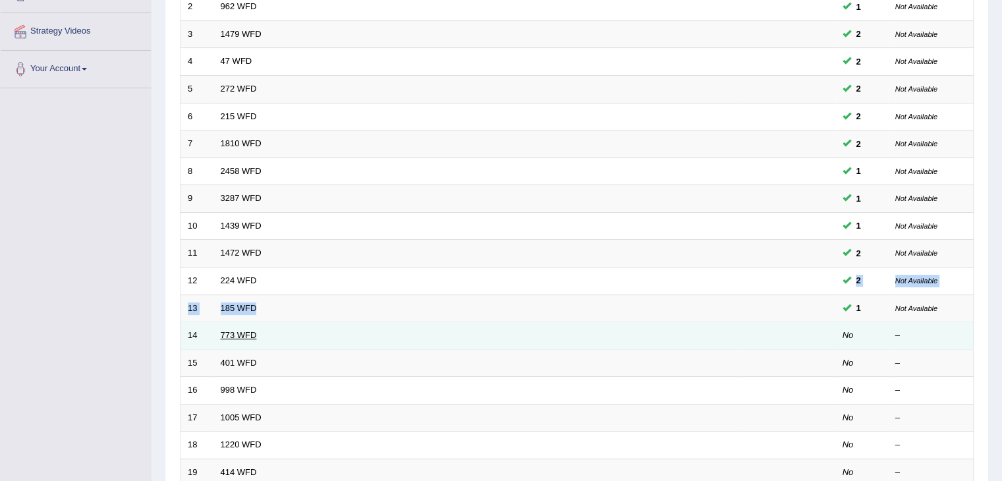
click at [245, 331] on link "773 WFD" at bounding box center [239, 335] width 36 height 10
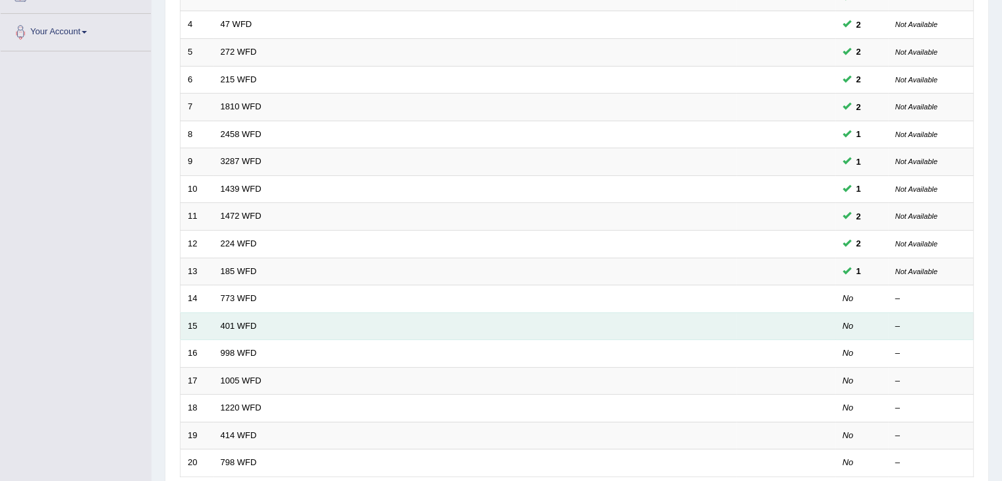
scroll to position [240, 0]
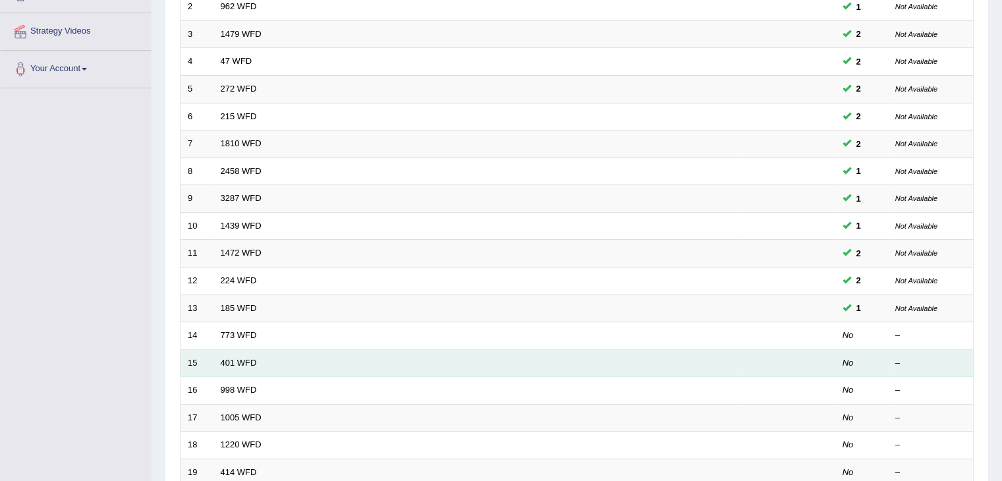
click at [285, 364] on td "401 WFD" at bounding box center [475, 363] width 523 height 28
click at [250, 358] on link "401 WFD" at bounding box center [239, 363] width 36 height 10
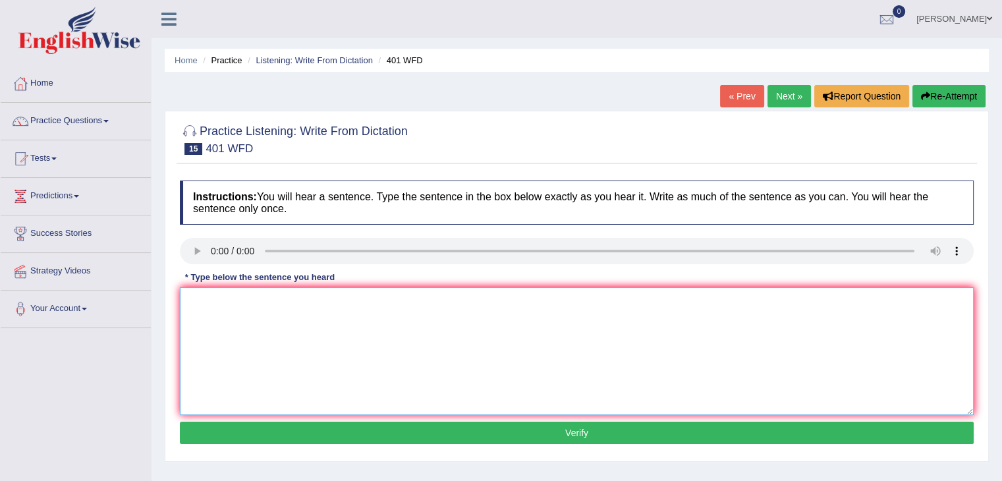
click at [245, 308] on textarea at bounding box center [577, 351] width 794 height 128
click at [218, 300] on textarea "Student left the hall of residence" at bounding box center [577, 351] width 794 height 128
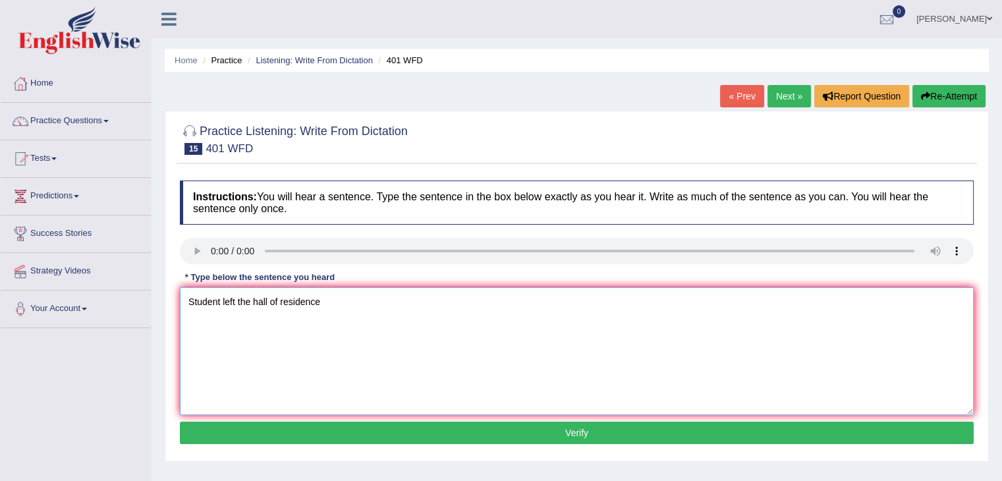
click at [218, 300] on textarea "Student left the hall of residence" at bounding box center [577, 351] width 794 height 128
click at [223, 300] on textarea "Student left the hall of residence" at bounding box center [577, 351] width 794 height 128
click at [219, 300] on textarea "Student left the hall of residence" at bounding box center [577, 351] width 794 height 128
click at [342, 303] on textarea "Students left the hall of residence" at bounding box center [577, 351] width 794 height 128
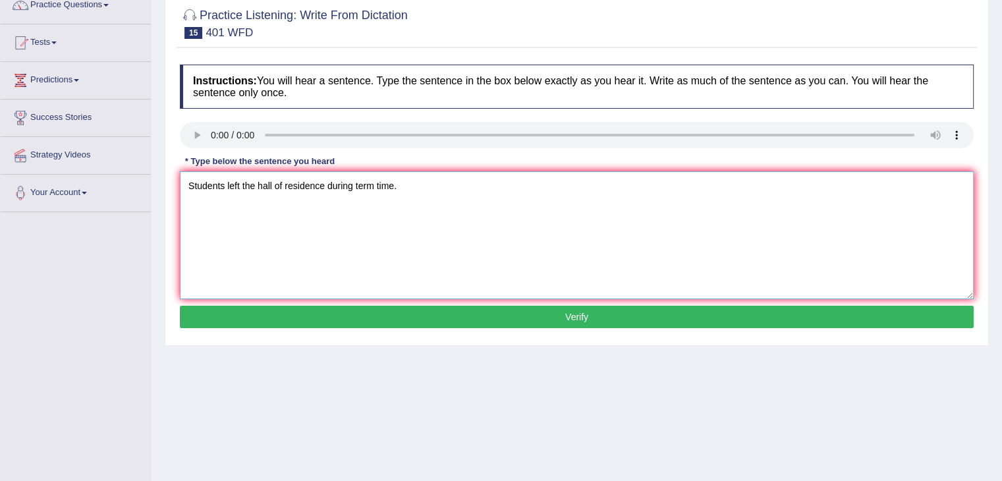
scroll to position [169, 0]
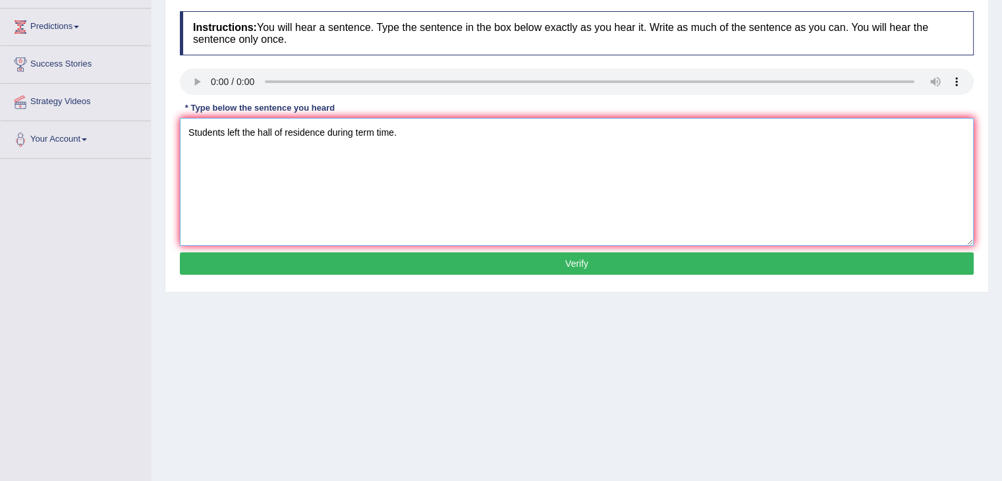
type textarea "Students left the hall of residence during term time."
click at [654, 262] on button "Verify" at bounding box center [577, 263] width 794 height 22
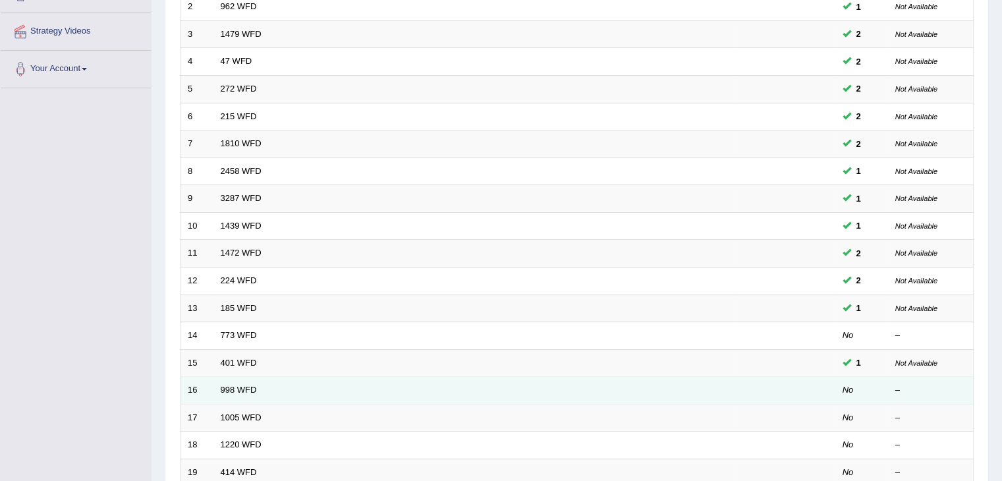
click at [257, 387] on td "998 WFD" at bounding box center [475, 391] width 523 height 28
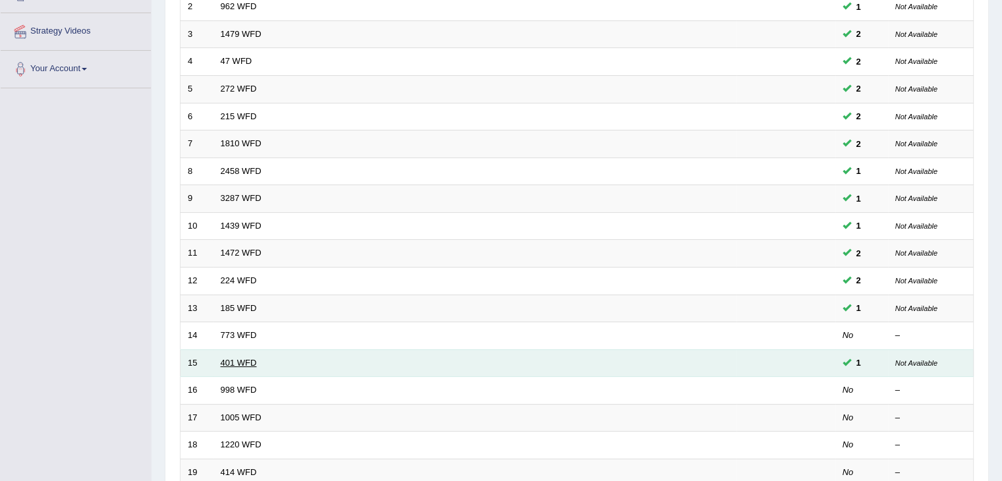
click at [244, 358] on link "401 WFD" at bounding box center [239, 363] width 36 height 10
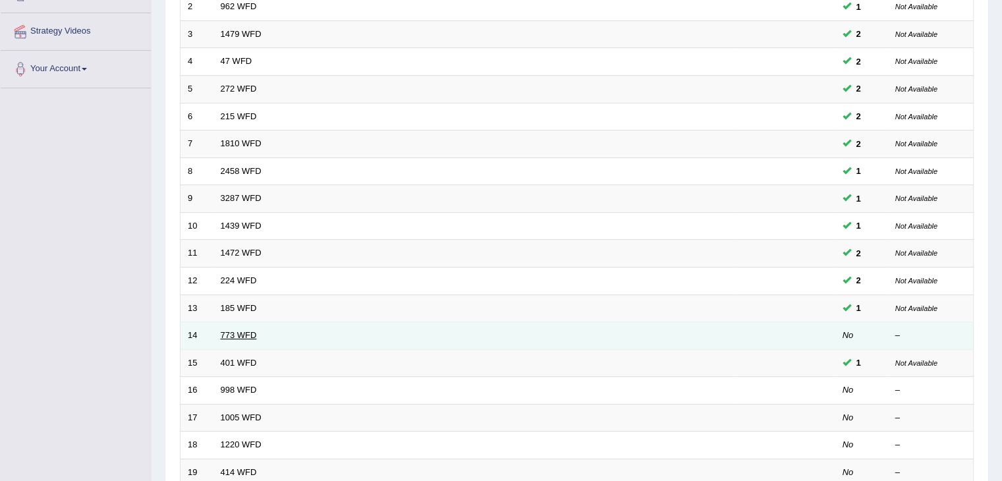
click at [245, 330] on link "773 WFD" at bounding box center [239, 335] width 36 height 10
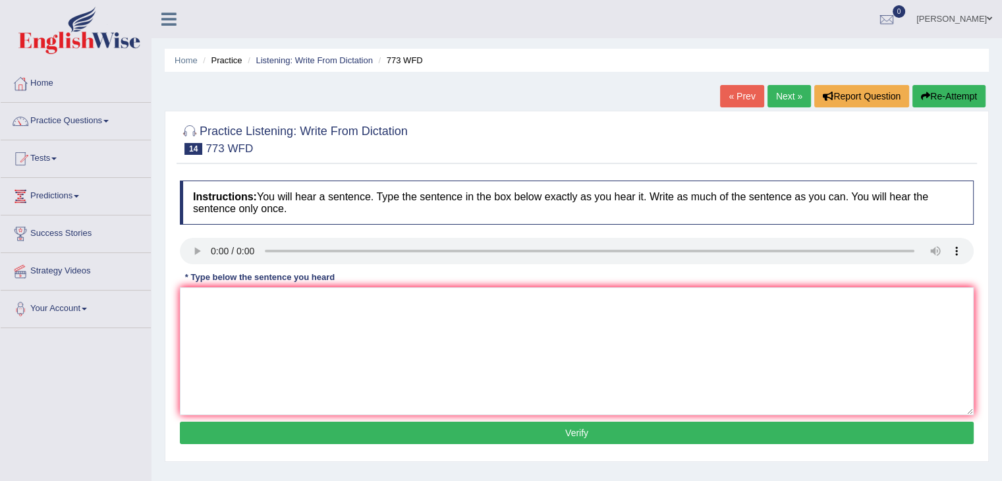
click at [255, 281] on div "* Type below the sentence you heard" at bounding box center [260, 277] width 160 height 13
click at [250, 293] on textarea at bounding box center [577, 351] width 794 height 128
click at [214, 315] on textarea at bounding box center [577, 351] width 794 height 128
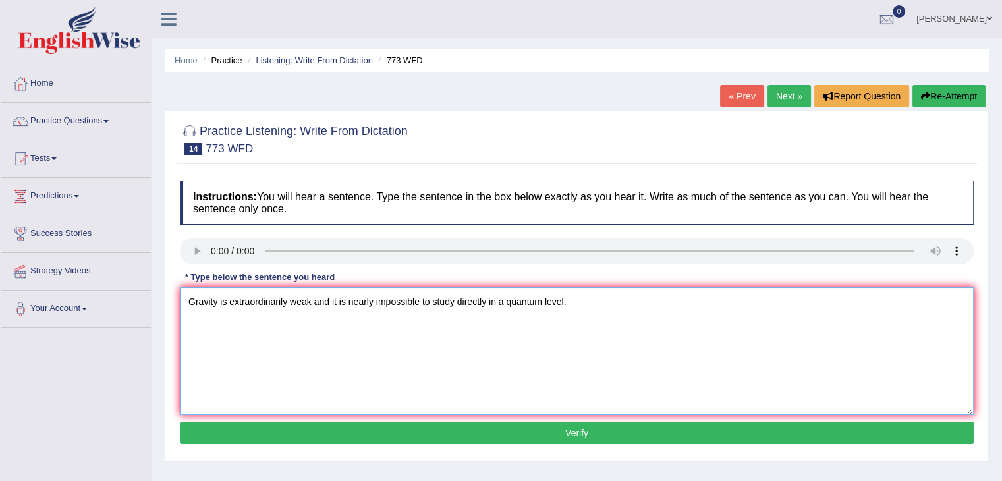
type textarea "Gravity is extraordinarily weak and it is nearly impossible to study directly i…"
click at [556, 435] on button "Verify" at bounding box center [577, 433] width 794 height 22
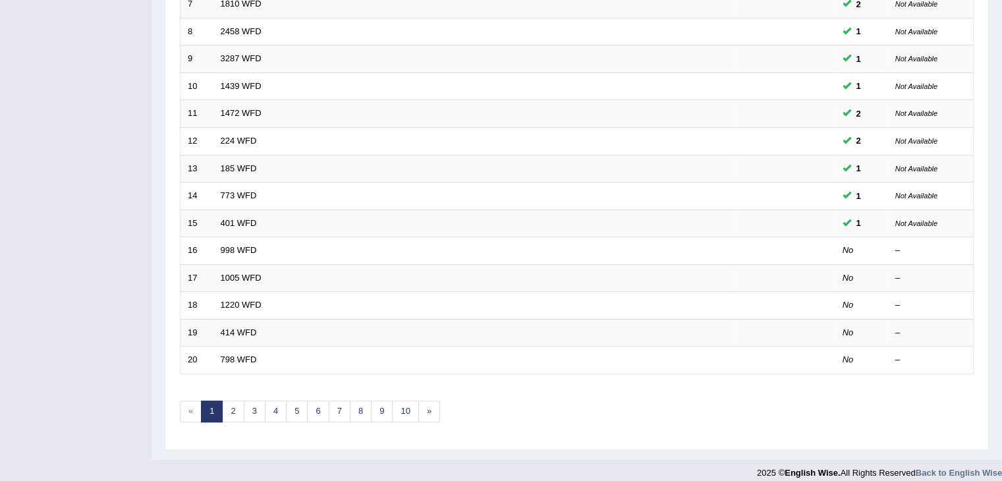
scroll to position [387, 0]
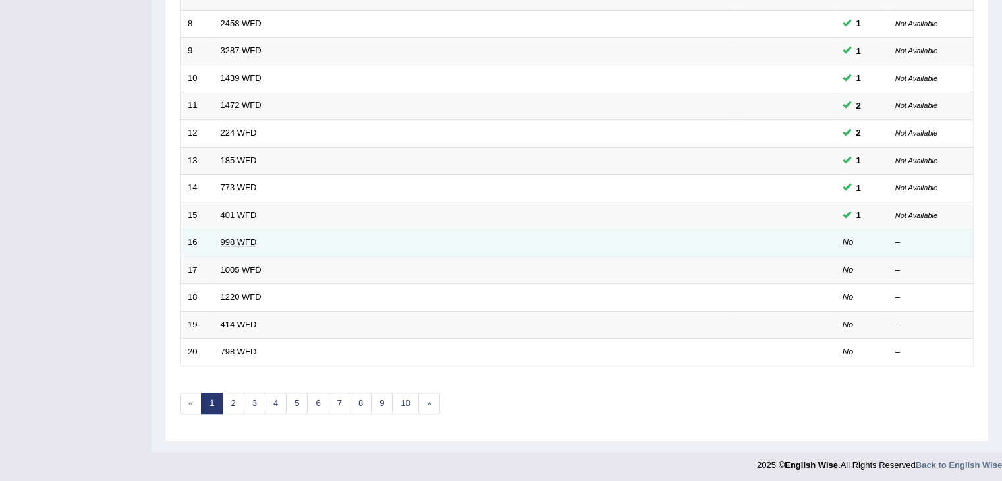
click at [239, 241] on link "998 WFD" at bounding box center [239, 242] width 36 height 10
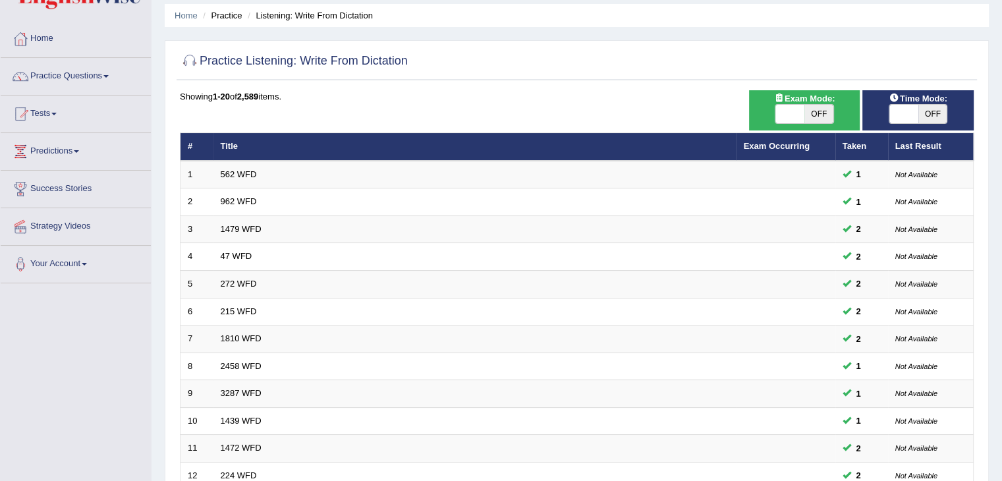
scroll to position [42, 0]
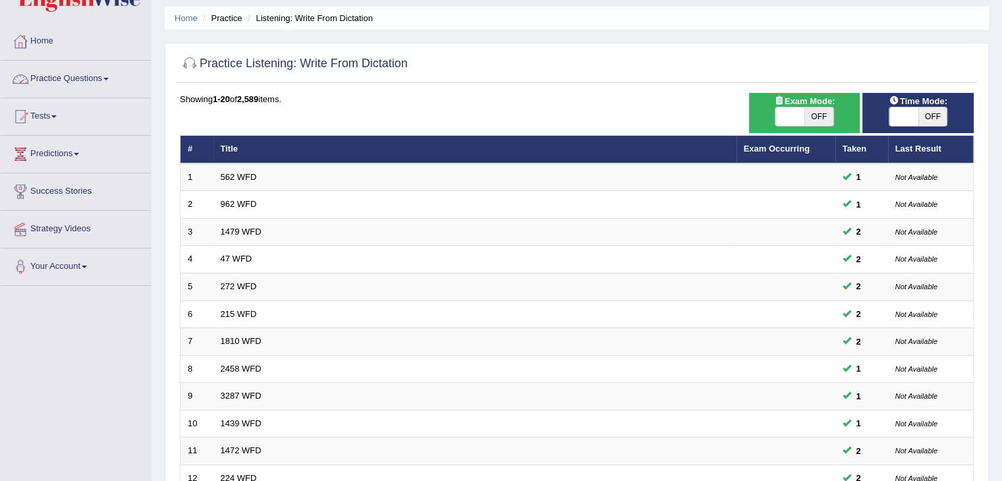
click at [103, 82] on link "Practice Questions" at bounding box center [76, 77] width 150 height 33
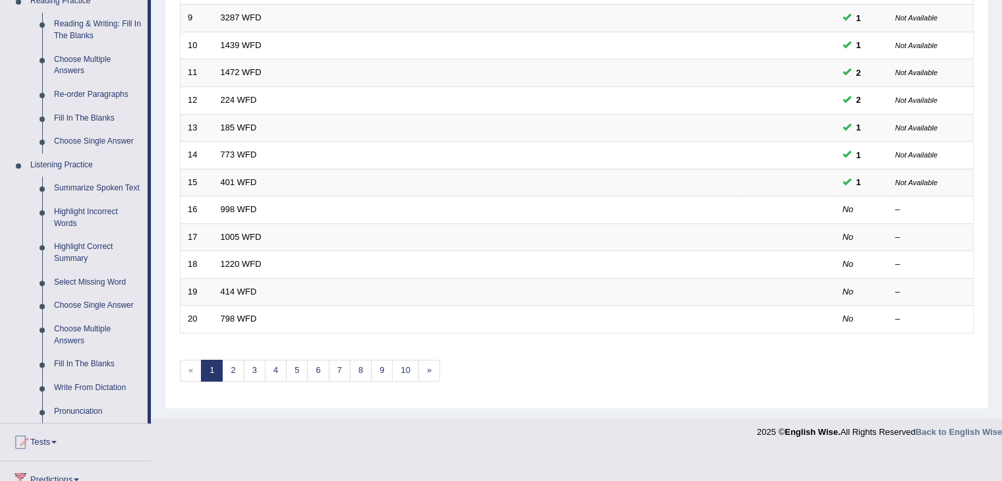
scroll to position [425, 0]
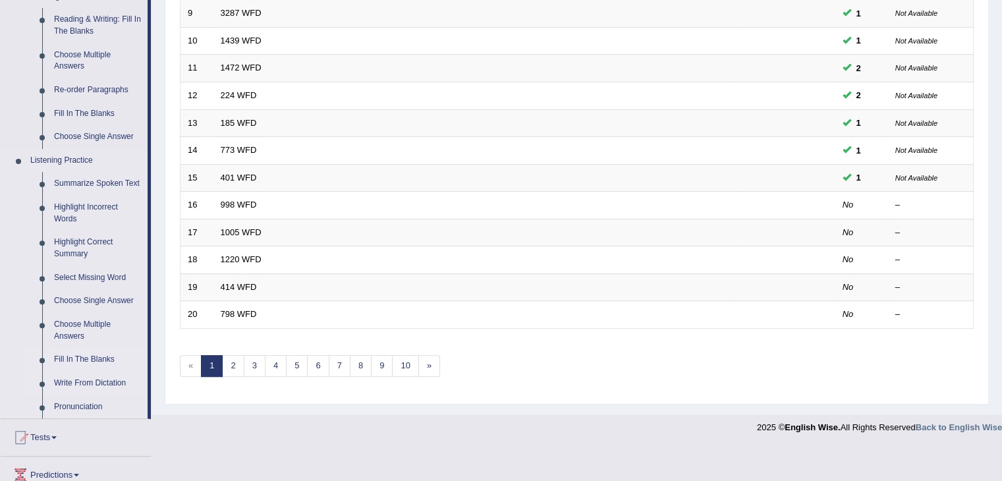
click at [65, 363] on link "Fill In The Blanks" at bounding box center [98, 360] width 100 height 24
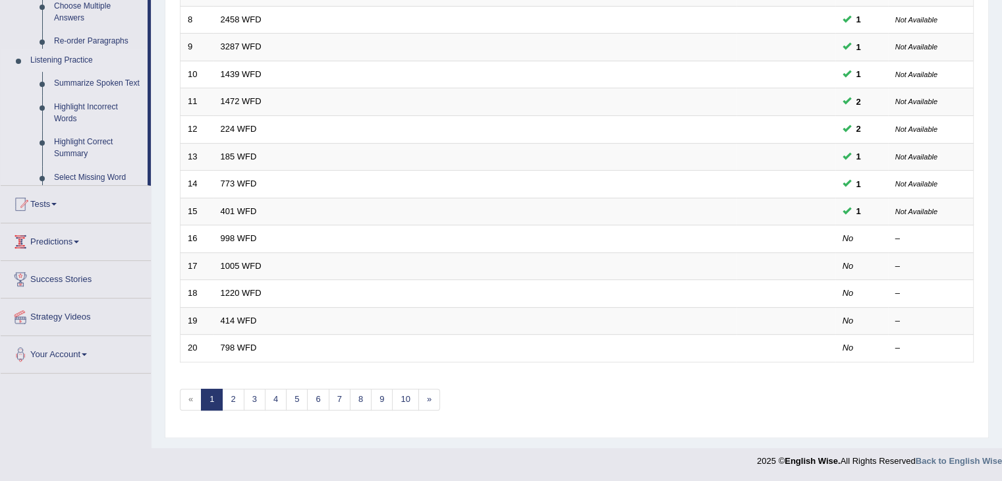
scroll to position [210, 0]
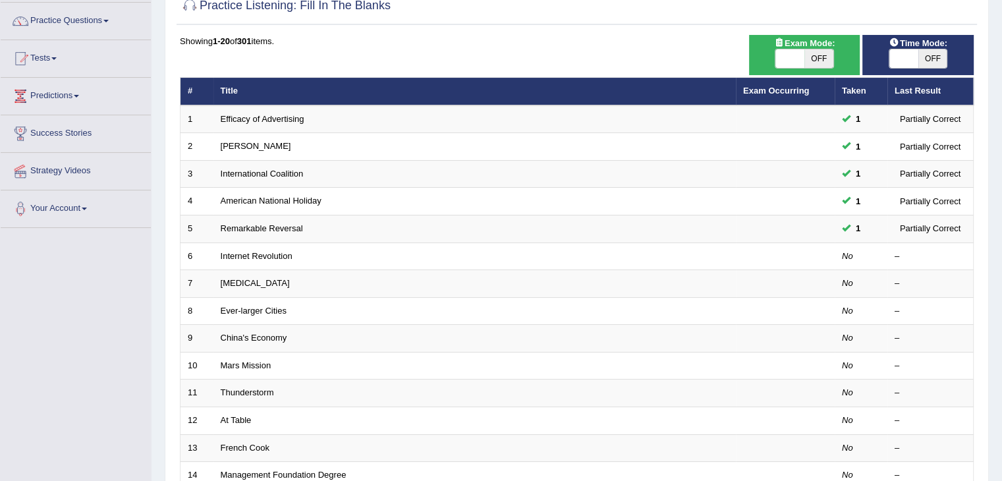
scroll to position [125, 0]
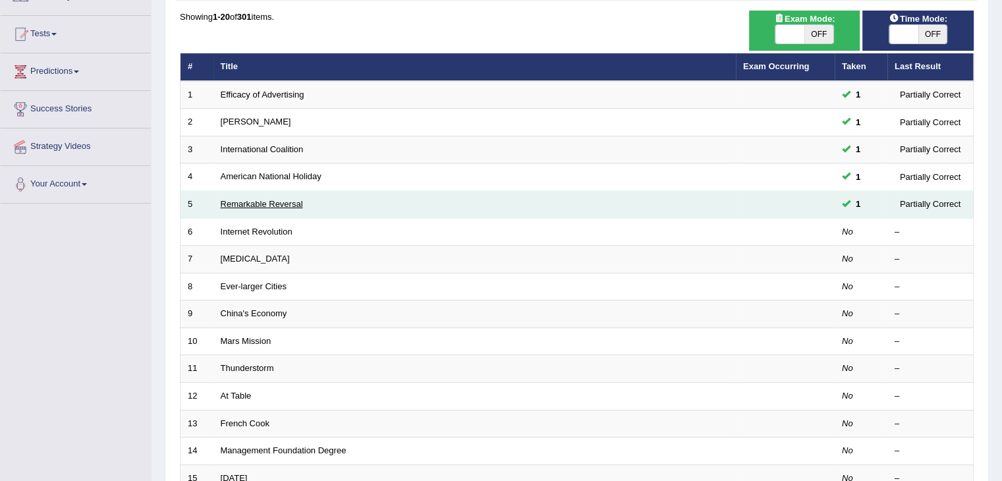
click at [288, 203] on link "Remarkable Reversal" at bounding box center [262, 204] width 82 height 10
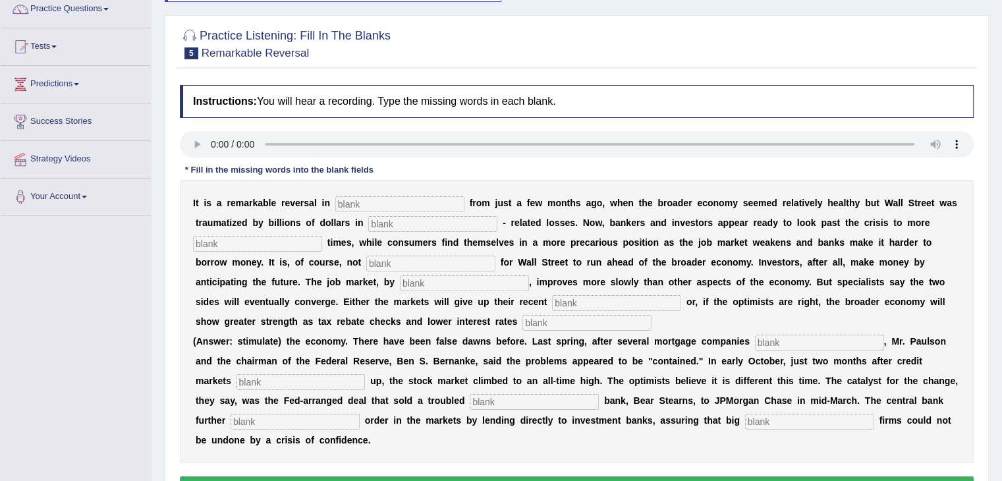
scroll to position [111, 0]
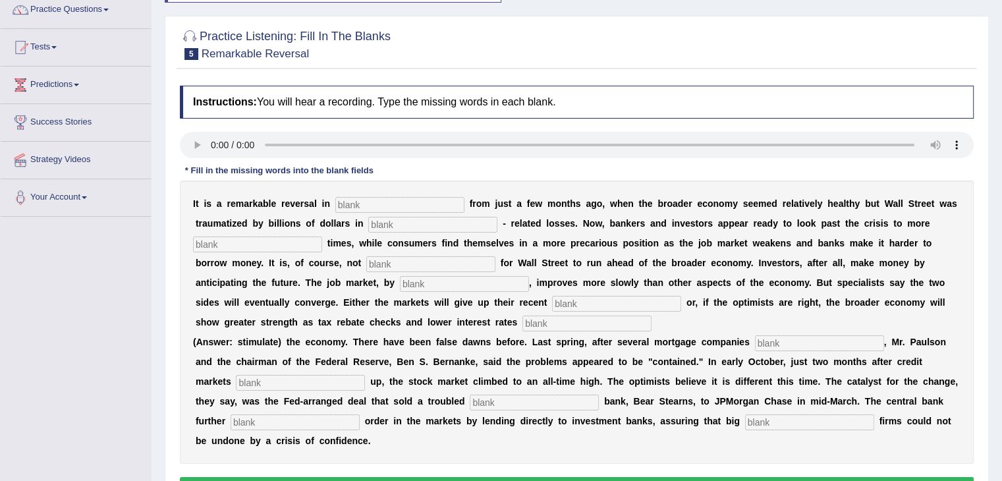
click at [394, 204] on input "text" at bounding box center [399, 205] width 129 height 16
type input "attitudes"
click at [384, 225] on input "text" at bounding box center [432, 225] width 129 height 16
type input "mortgage"
click at [293, 239] on input "text" at bounding box center [257, 245] width 129 height 16
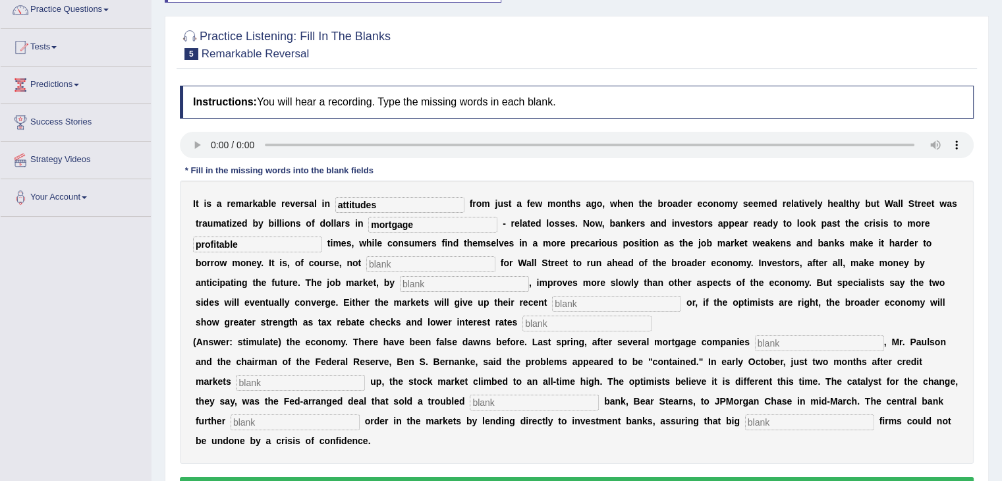
type input "profitable"
click at [394, 266] on input "text" at bounding box center [430, 264] width 129 height 16
type input "uncommon"
click at [483, 283] on input "text" at bounding box center [464, 284] width 129 height 16
type input "contrasts"
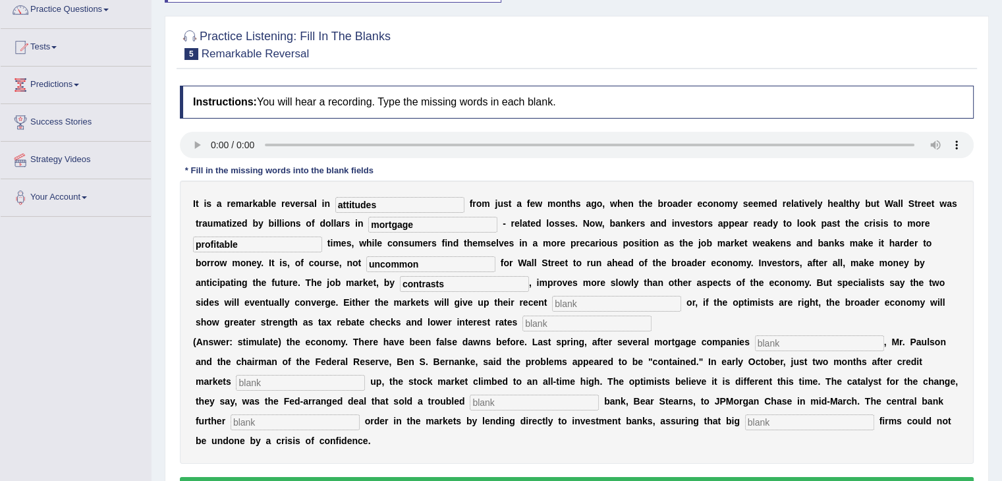
click at [573, 300] on input "text" at bounding box center [616, 304] width 129 height 16
type input "gains"
click at [569, 319] on input "text" at bounding box center [587, 324] width 129 height 16
click at [574, 320] on input "stimulate" at bounding box center [587, 324] width 129 height 16
type input "stimulates"
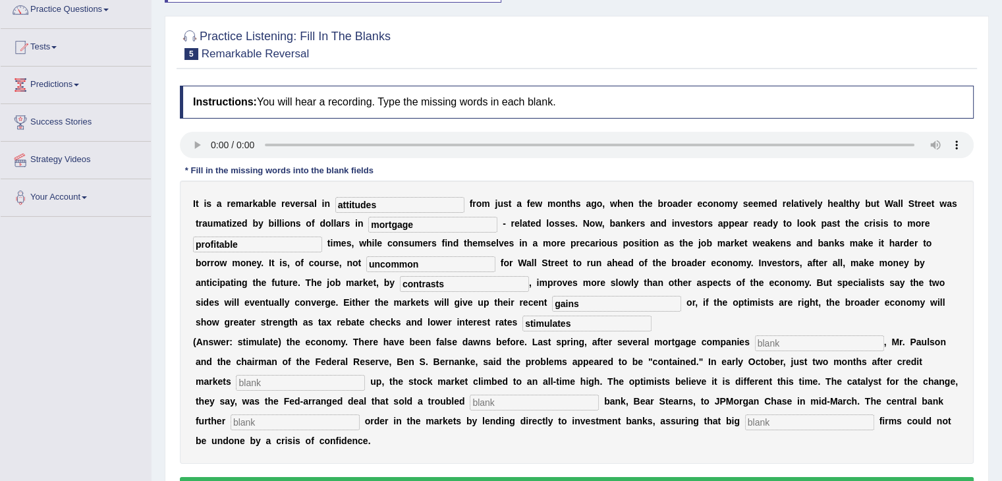
click at [764, 335] on input "text" at bounding box center [819, 343] width 129 height 16
click at [791, 335] on input "text" at bounding box center [819, 343] width 129 height 16
click at [780, 335] on input "text" at bounding box center [819, 343] width 129 height 16
click at [335, 380] on input "text" at bounding box center [300, 383] width 129 height 16
click at [809, 343] on input "collpased" at bounding box center [819, 343] width 129 height 16
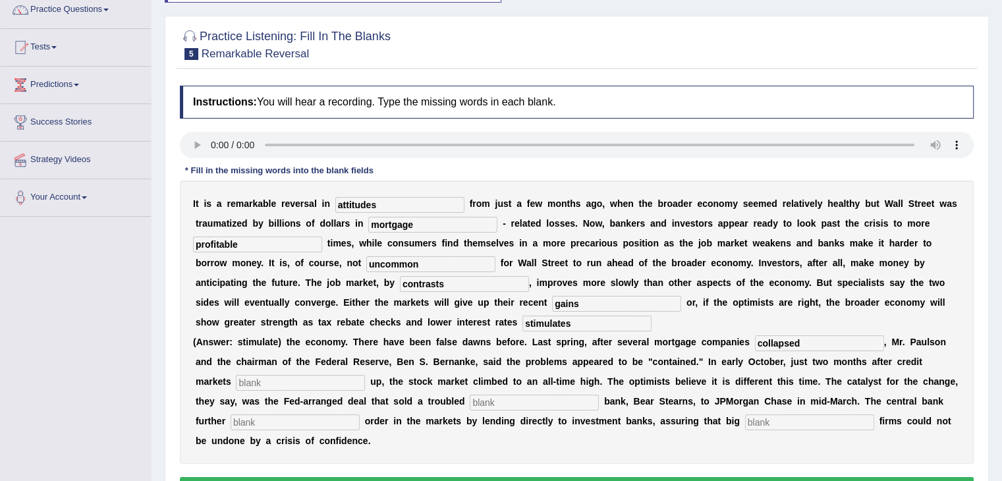
type input "collapsed"
click at [291, 375] on input "text" at bounding box center [300, 383] width 129 height 16
type input "froze"
click at [503, 397] on input "text" at bounding box center [534, 403] width 129 height 16
type input "investment"
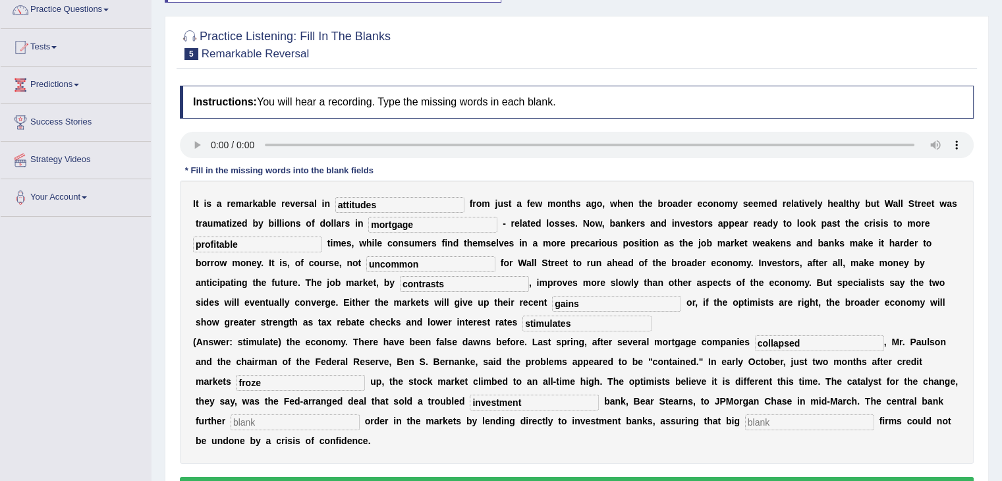
click at [311, 416] on input "text" at bounding box center [295, 422] width 129 height 16
click at [256, 414] on input "text" at bounding box center [295, 422] width 129 height 16
type input "restored"
click at [777, 420] on input "text" at bounding box center [809, 422] width 129 height 16
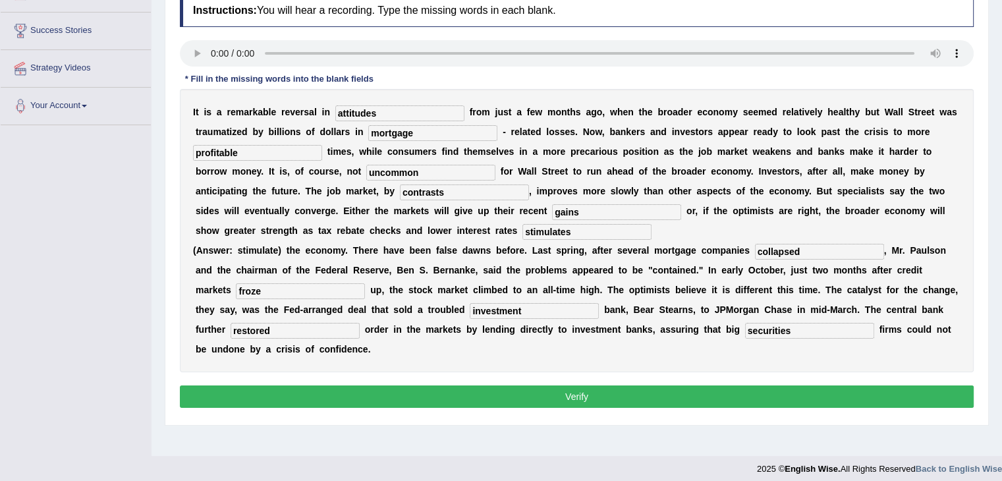
scroll to position [211, 0]
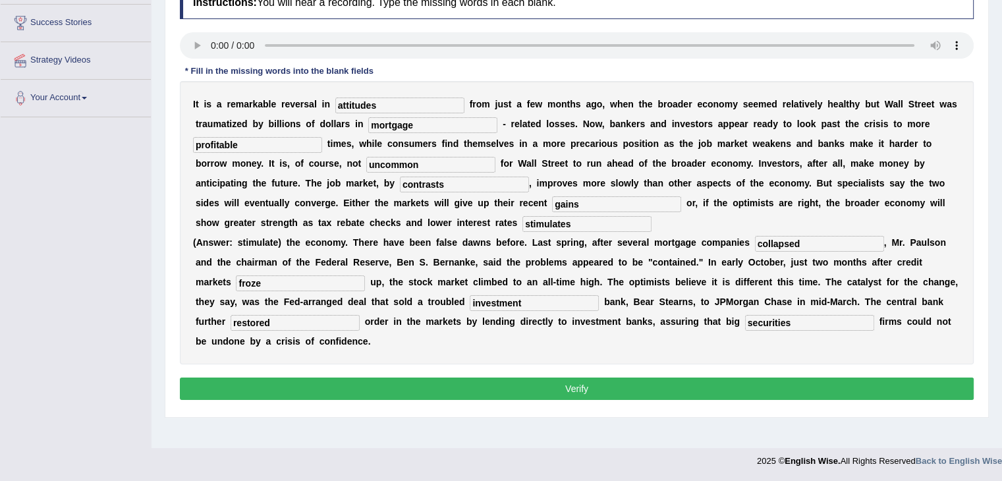
type input "securities"
click at [612, 391] on button "Verify" at bounding box center [577, 389] width 794 height 22
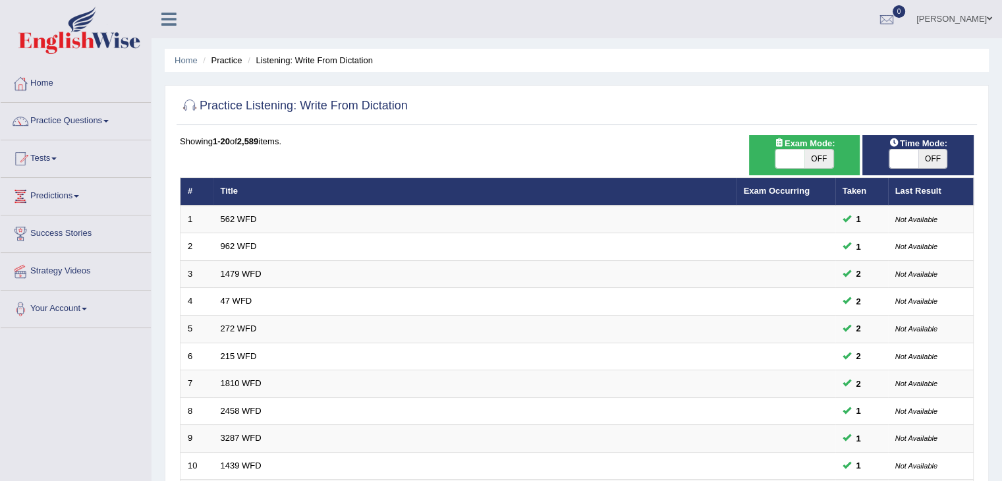
click at [107, 119] on link "Practice Questions" at bounding box center [76, 119] width 150 height 33
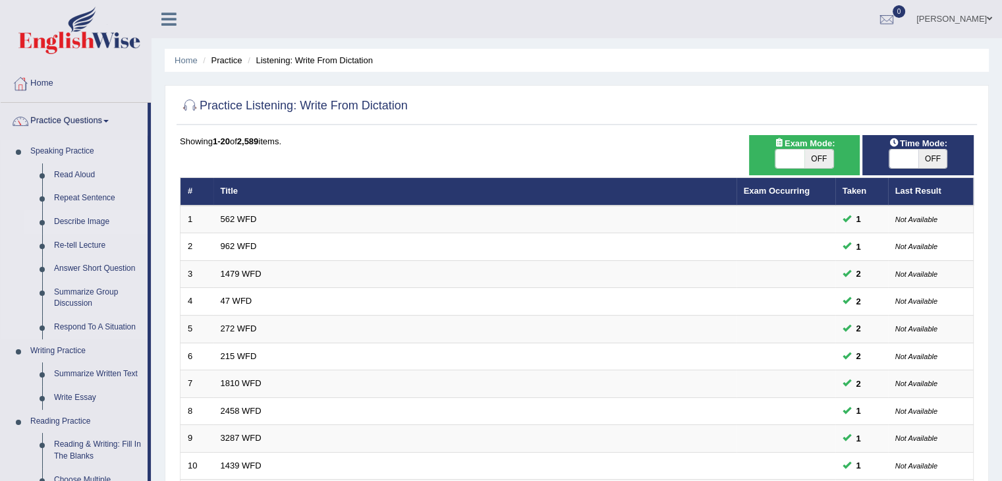
click at [90, 223] on link "Describe Image" at bounding box center [98, 222] width 100 height 24
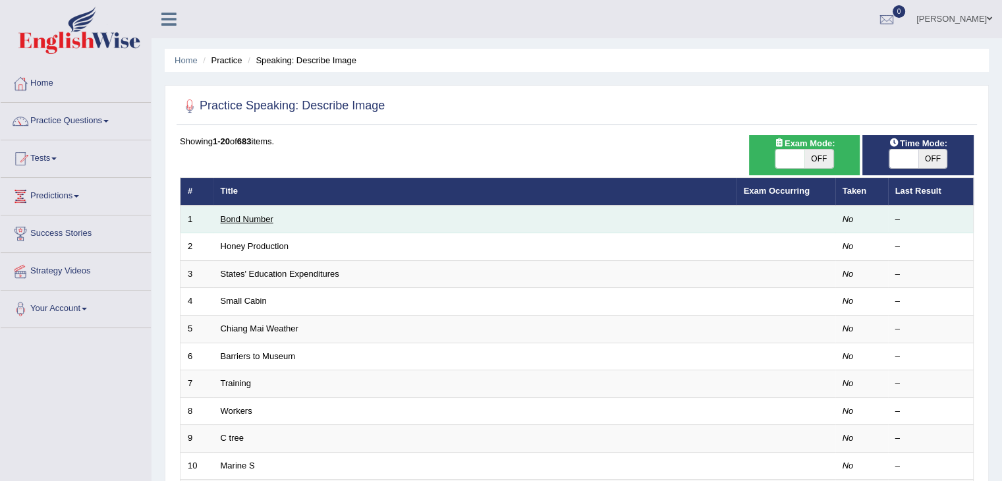
click at [235, 219] on link "Bond Number" at bounding box center [247, 219] width 53 height 10
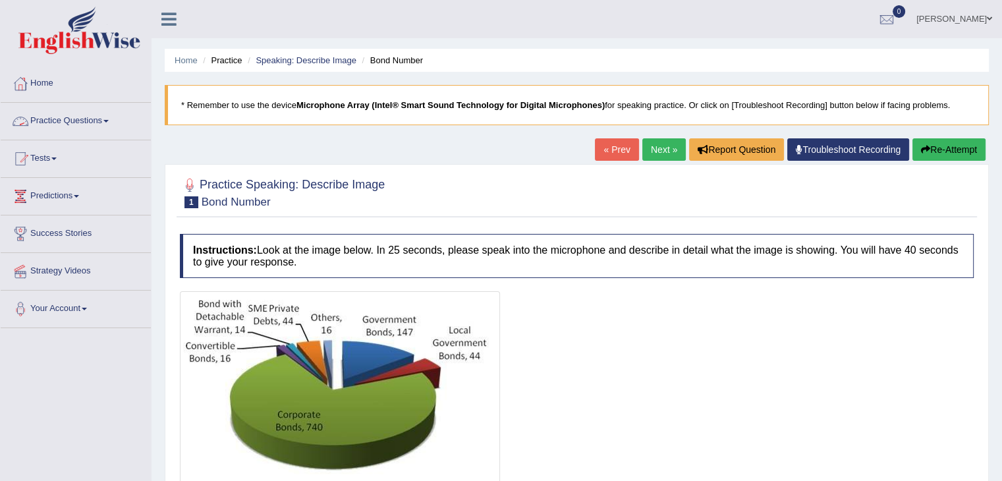
click at [107, 122] on link "Practice Questions" at bounding box center [76, 119] width 150 height 33
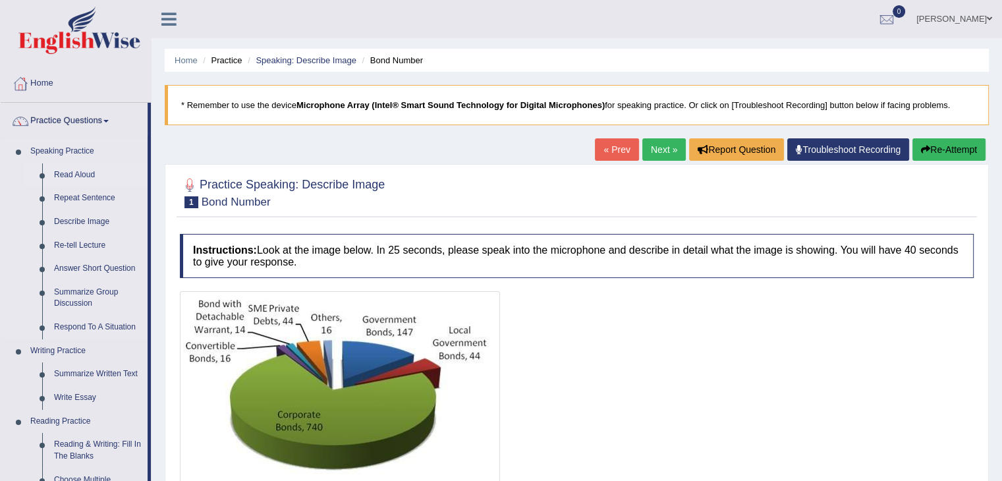
click at [90, 177] on link "Read Aloud" at bounding box center [98, 175] width 100 height 24
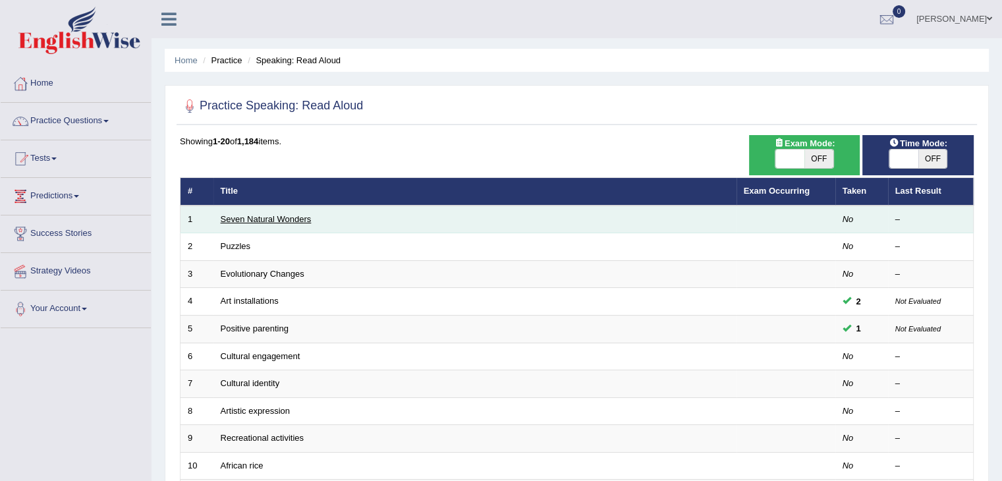
click at [265, 222] on link "Seven Natural Wonders" at bounding box center [266, 219] width 91 height 10
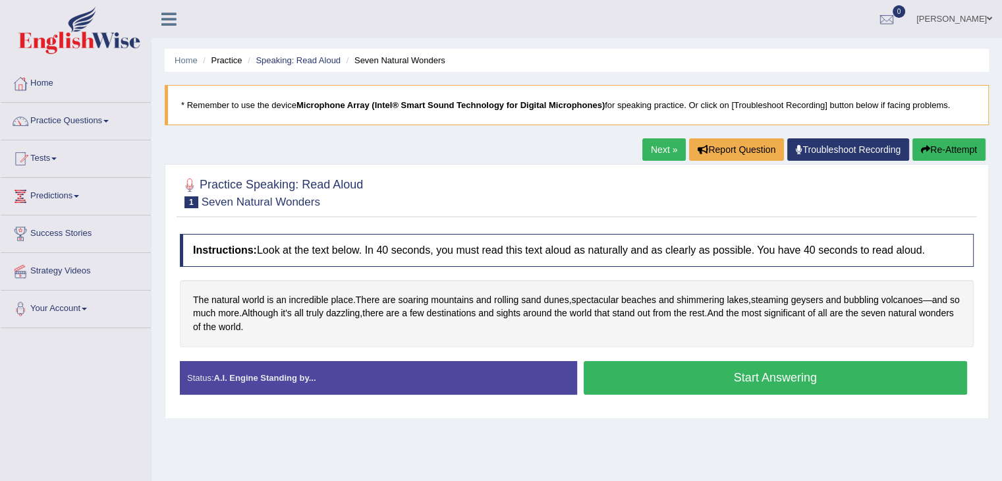
click at [799, 383] on button "Start Answering" at bounding box center [776, 378] width 384 height 34
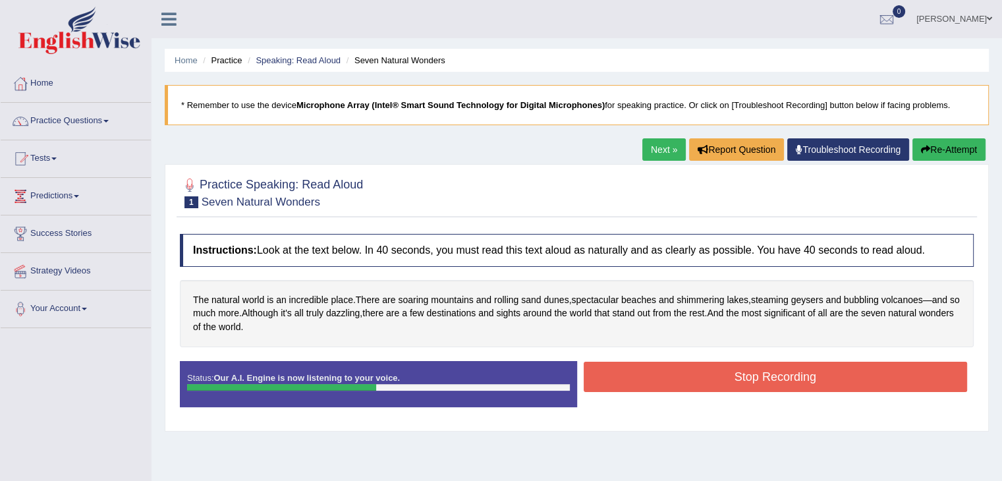
click at [859, 380] on button "Stop Recording" at bounding box center [776, 377] width 384 height 30
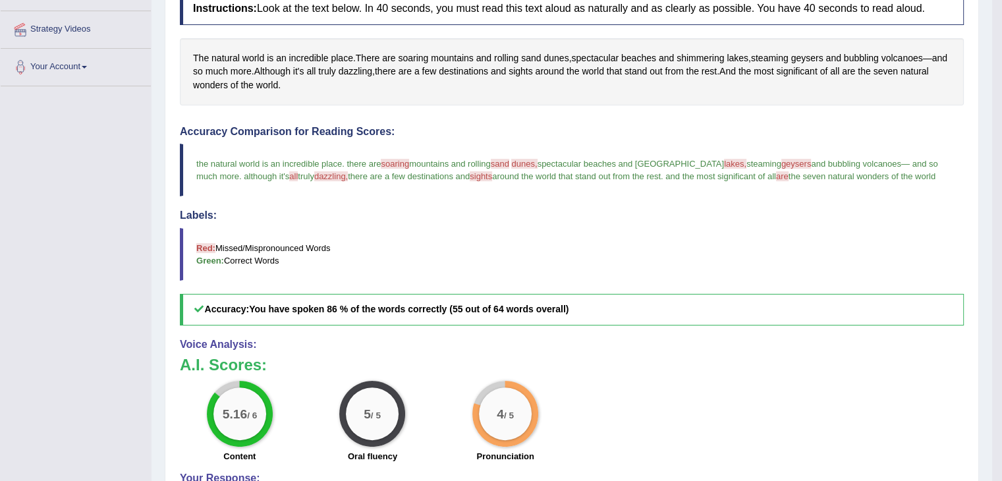
scroll to position [308, 0]
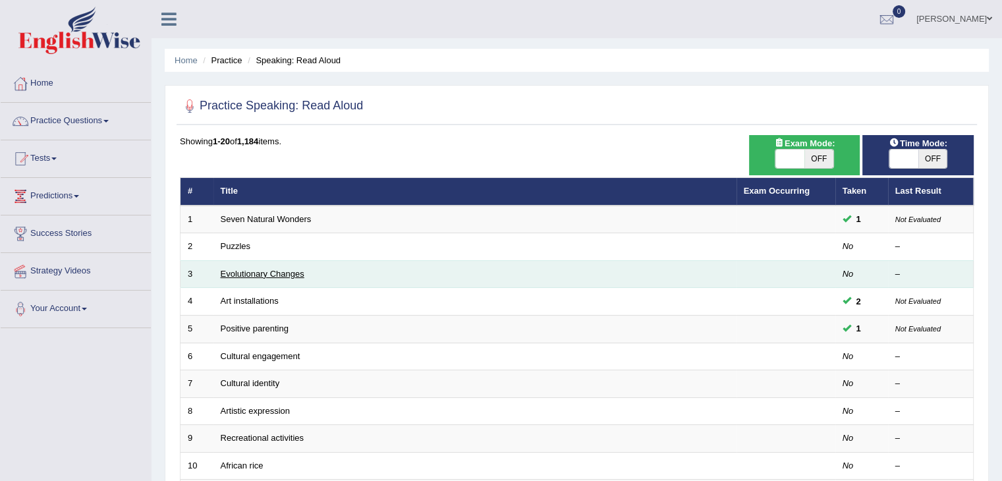
click at [252, 270] on link "Evolutionary Changes" at bounding box center [263, 274] width 84 height 10
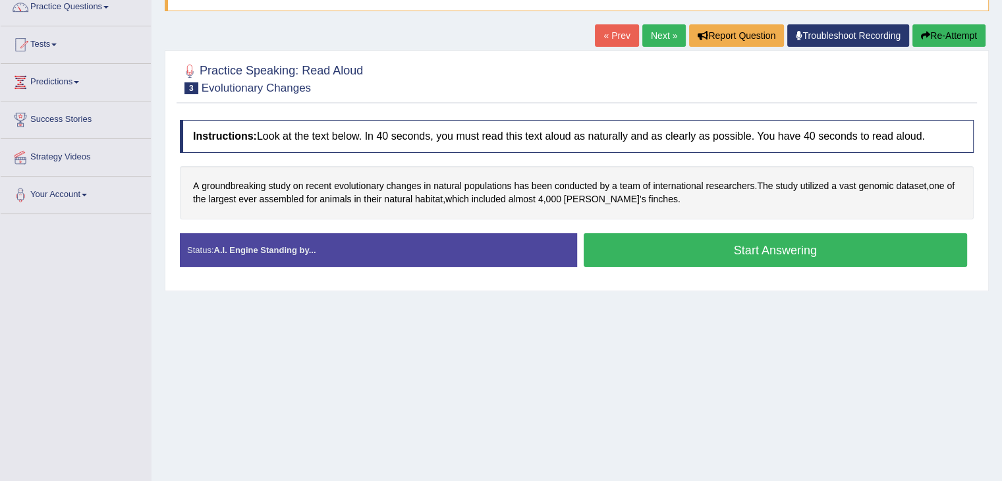
scroll to position [116, 0]
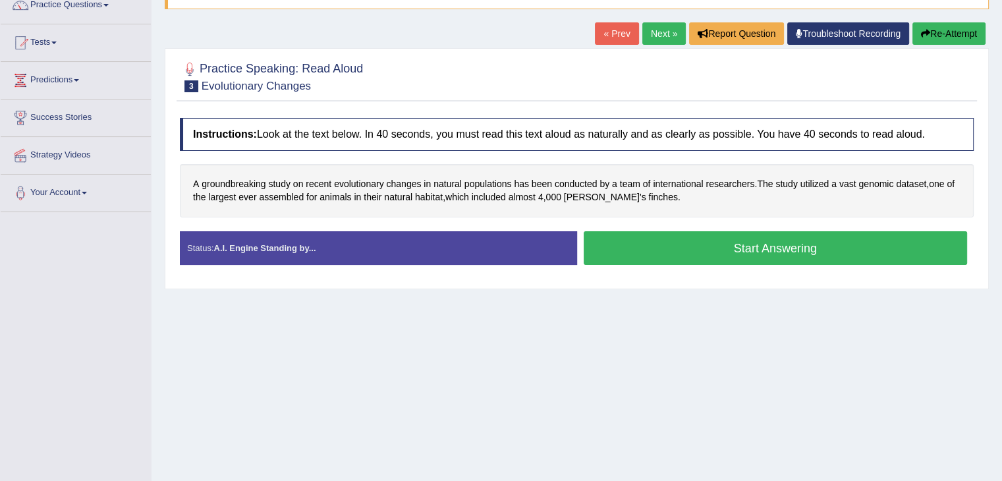
click at [859, 250] on button "Start Answering" at bounding box center [776, 248] width 384 height 34
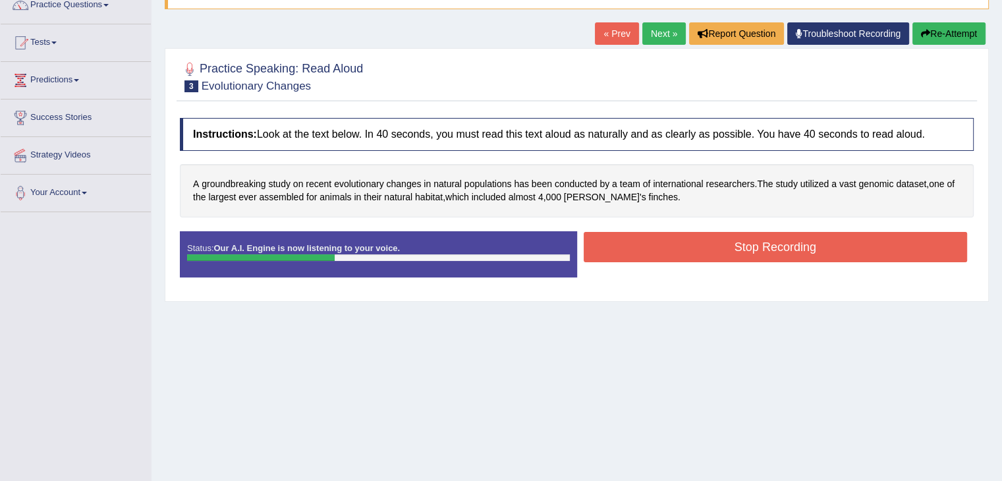
click at [845, 250] on button "Stop Recording" at bounding box center [776, 247] width 384 height 30
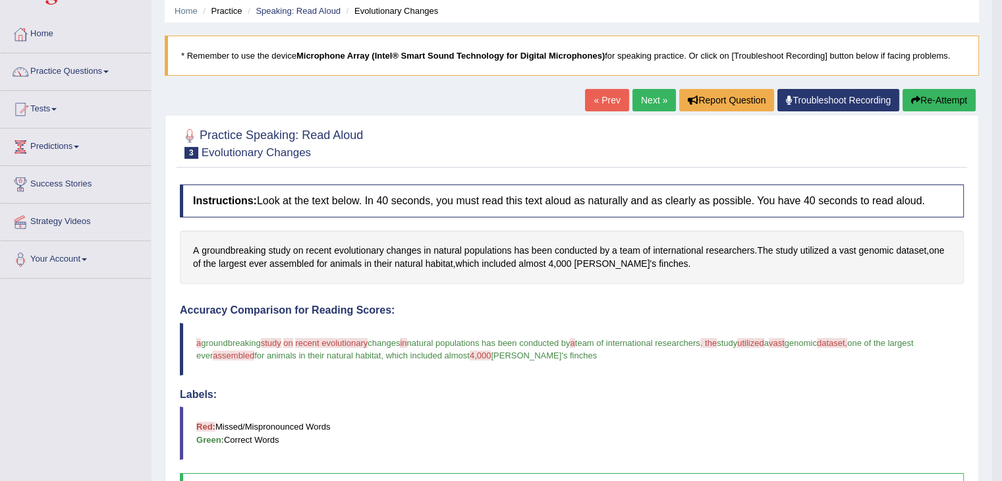
scroll to position [0, 0]
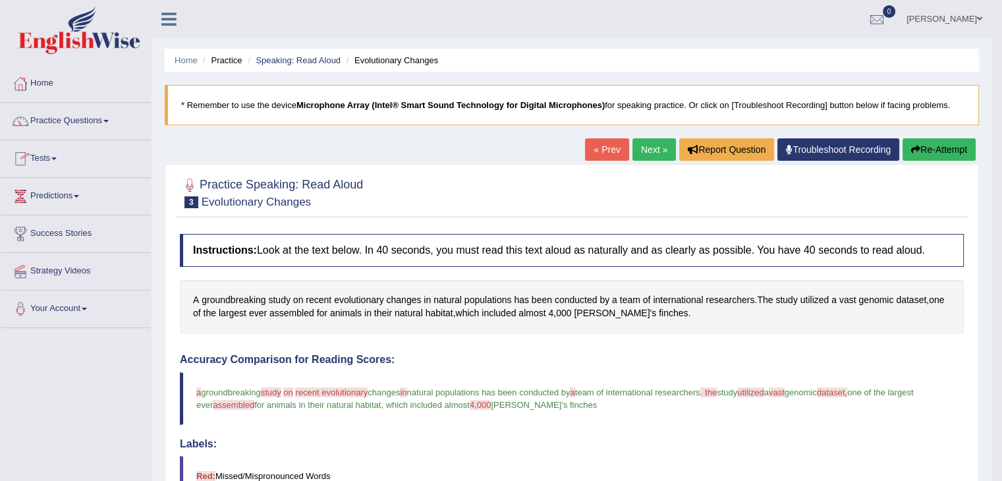
click at [107, 127] on link "Practice Questions" at bounding box center [76, 119] width 150 height 33
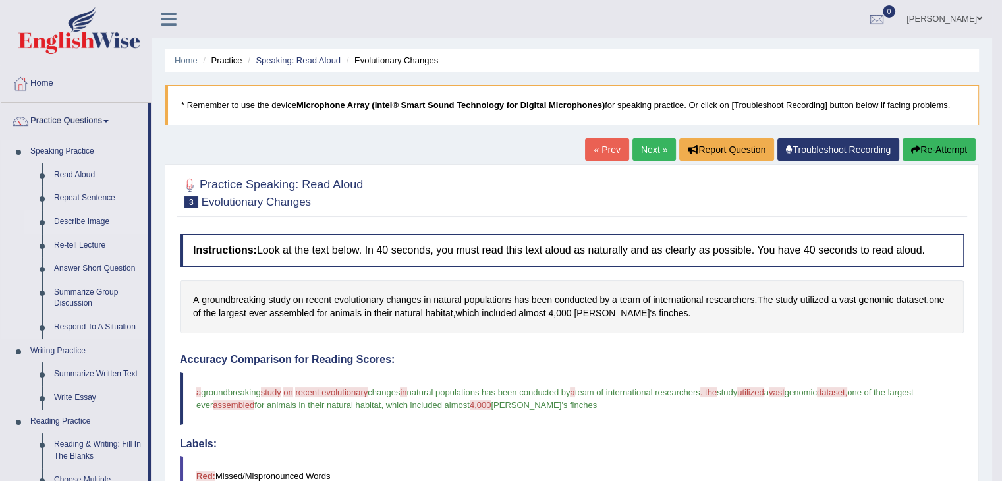
click at [71, 220] on link "Describe Image" at bounding box center [98, 222] width 100 height 24
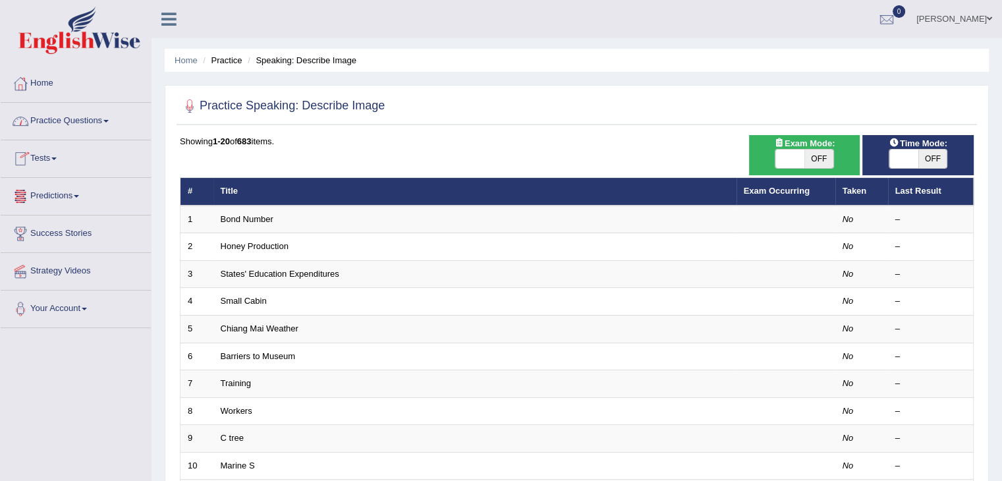
click at [105, 122] on link "Practice Questions" at bounding box center [76, 119] width 150 height 33
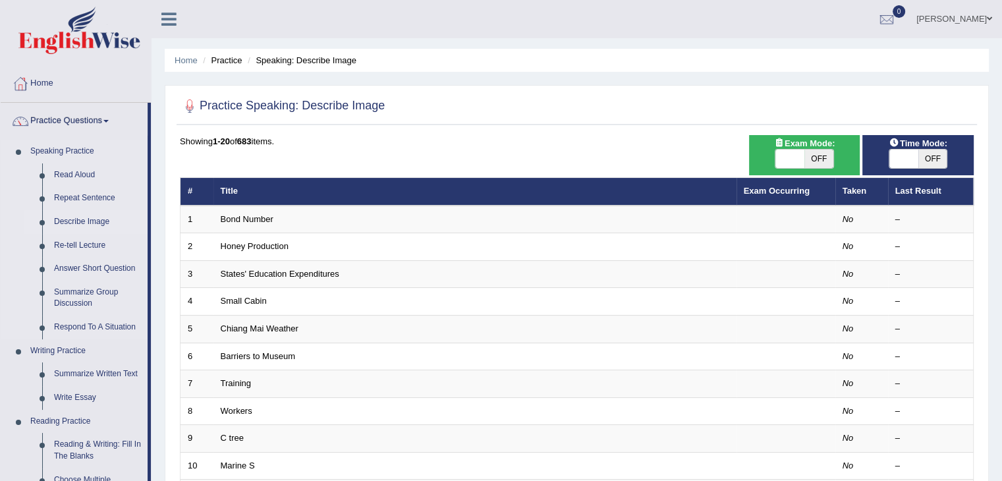
click at [88, 222] on link "Describe Image" at bounding box center [98, 222] width 100 height 24
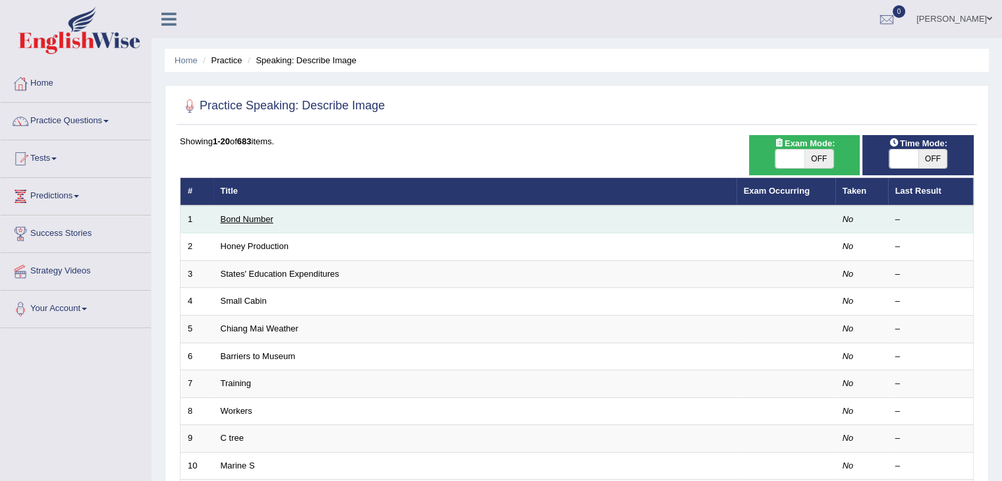
click at [259, 219] on link "Bond Number" at bounding box center [247, 219] width 53 height 10
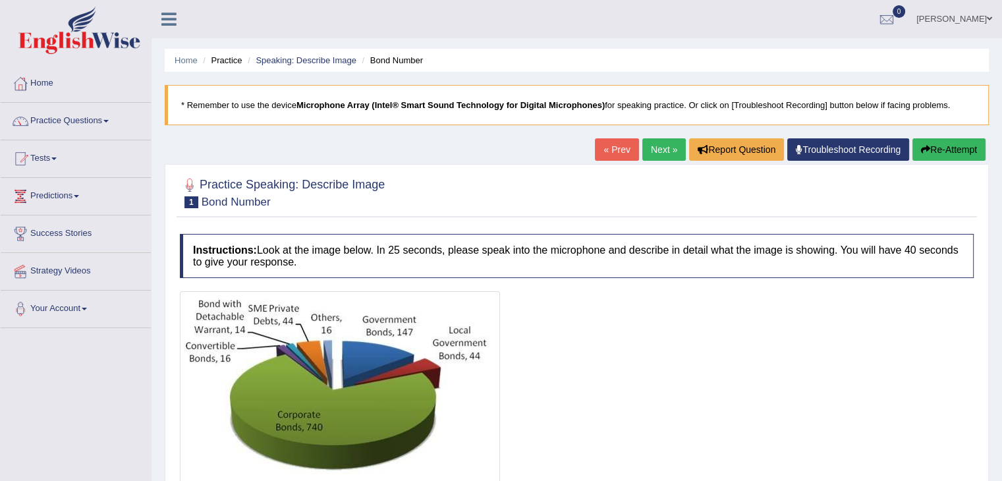
click at [332, 395] on img at bounding box center [340, 397] width 314 height 204
click at [108, 117] on link "Practice Questions" at bounding box center [76, 119] width 150 height 33
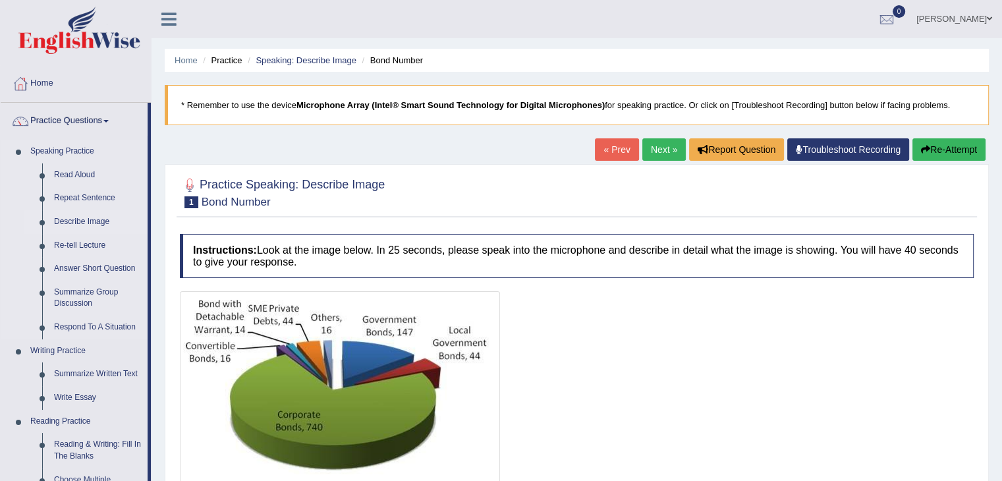
click at [93, 221] on link "Describe Image" at bounding box center [98, 222] width 100 height 24
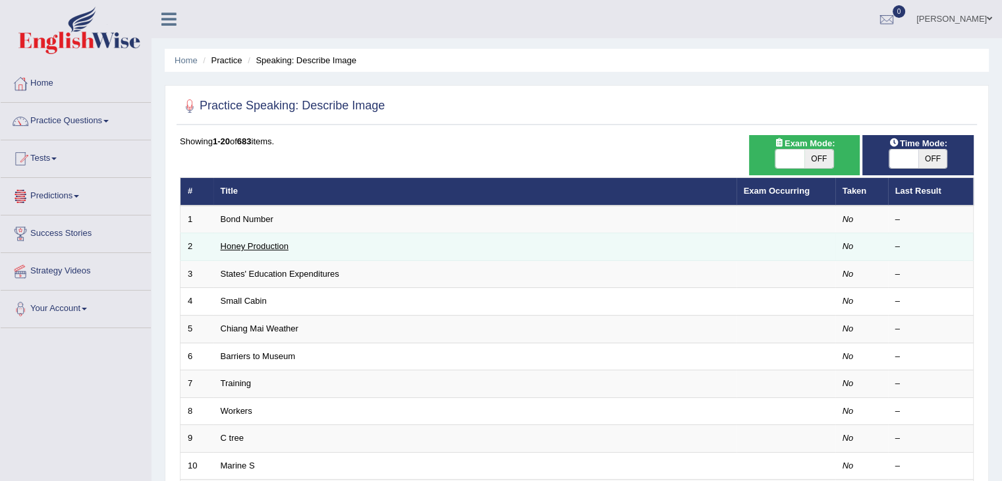
click at [265, 243] on link "Honey Production" at bounding box center [255, 246] width 68 height 10
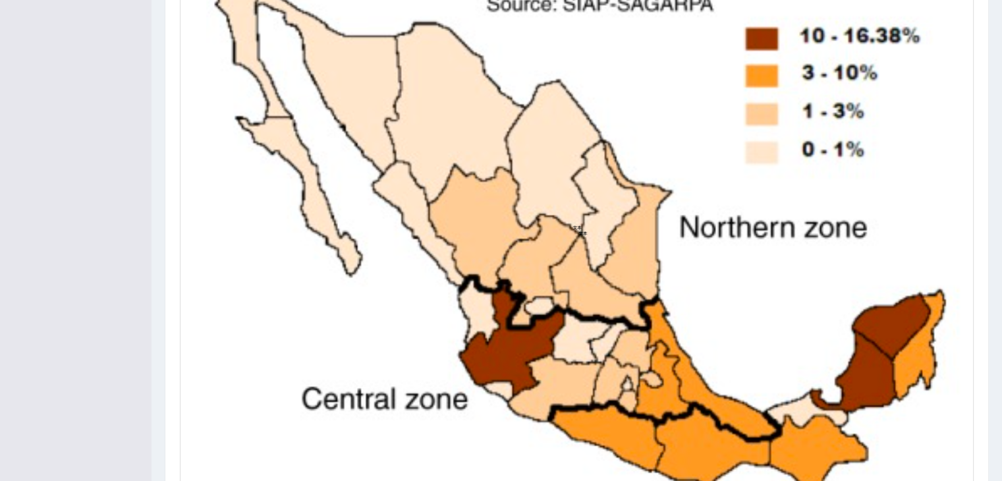
scroll to position [356, 0]
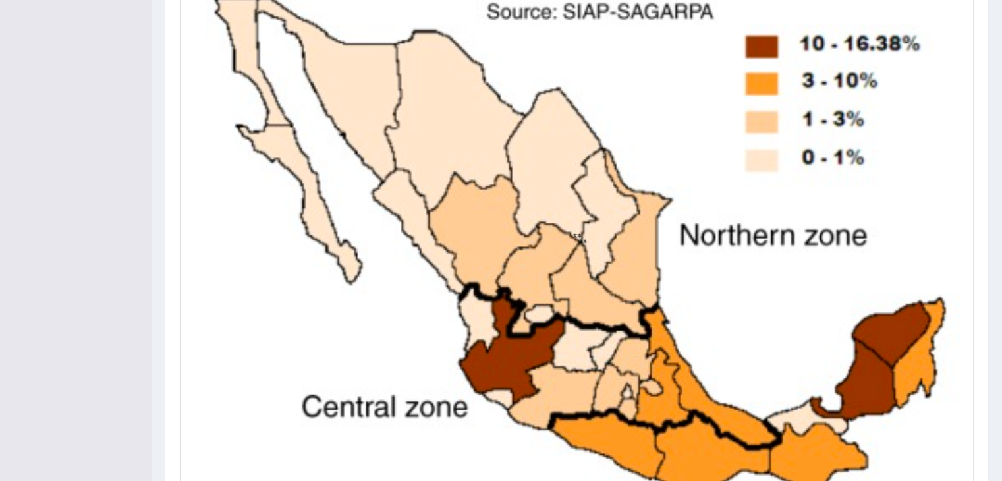
click at [979, 119] on div "Practice Speaking: Describe Image 2 Honey Production Instructions: Look at the …" at bounding box center [577, 200] width 824 height 785
click at [998, 266] on div "Home Practice Speaking: Describe Image Honey Production * Remember to use the d…" at bounding box center [577, 123] width 851 height 959
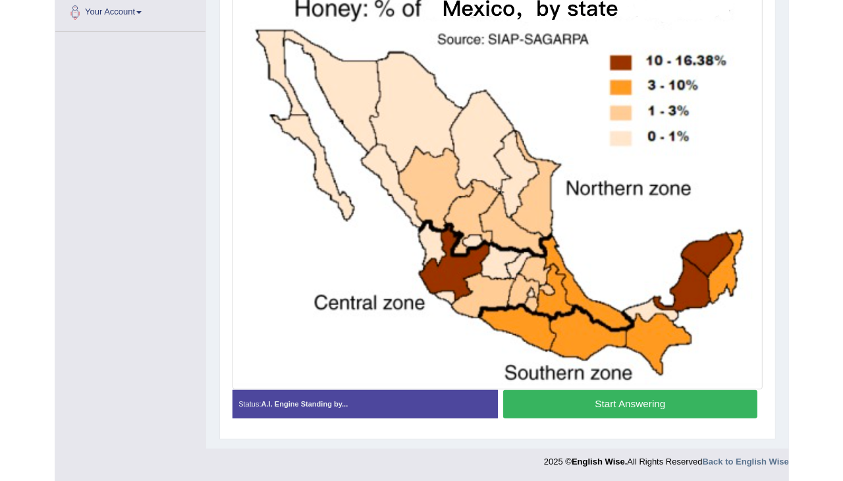
scroll to position [326, 0]
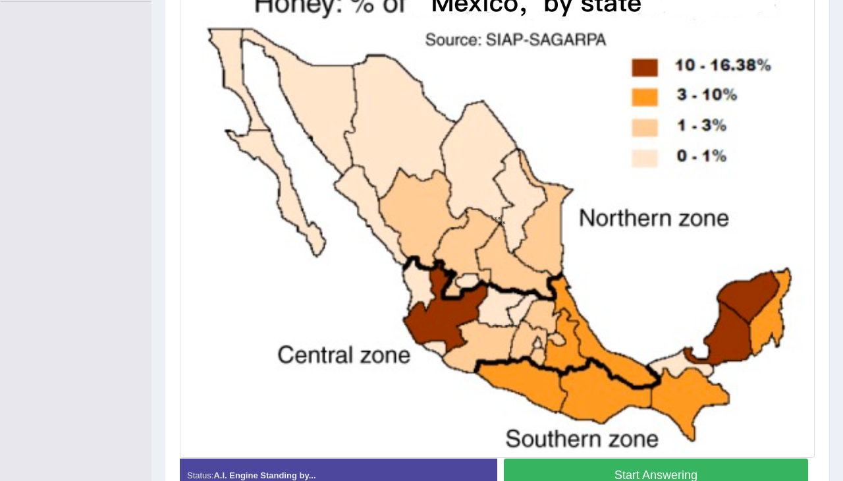
click at [835, 132] on div "Home Practice Speaking: Describe Image Honey Production * Remember to use the d…" at bounding box center [498, 100] width 692 height 853
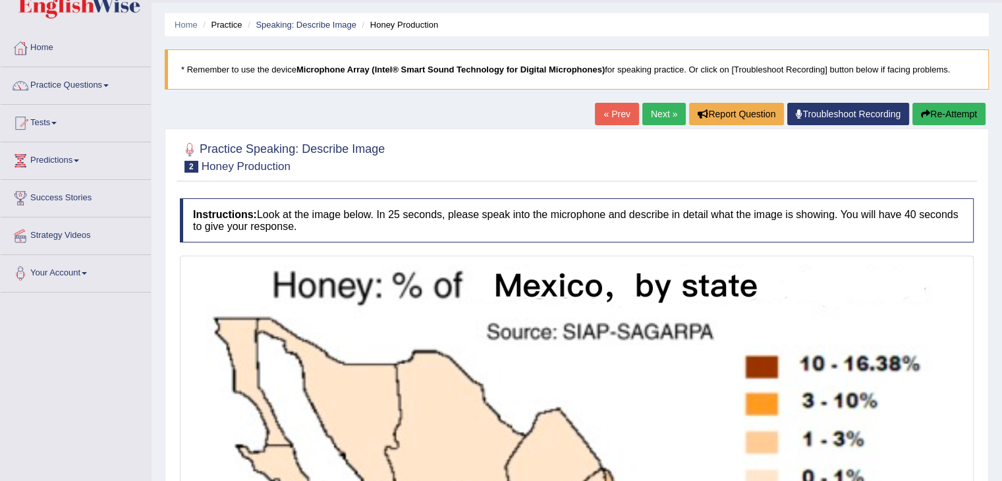
scroll to position [0, 0]
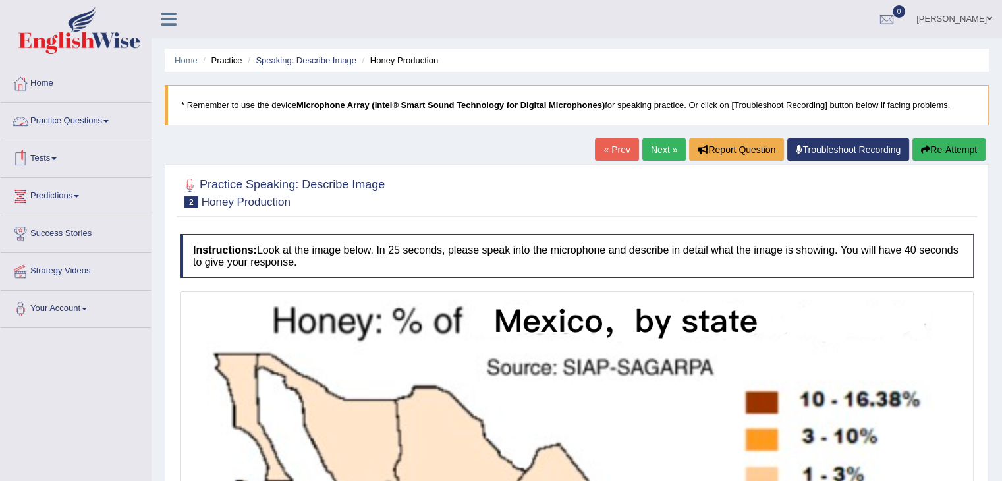
click at [111, 117] on link "Practice Questions" at bounding box center [76, 119] width 150 height 33
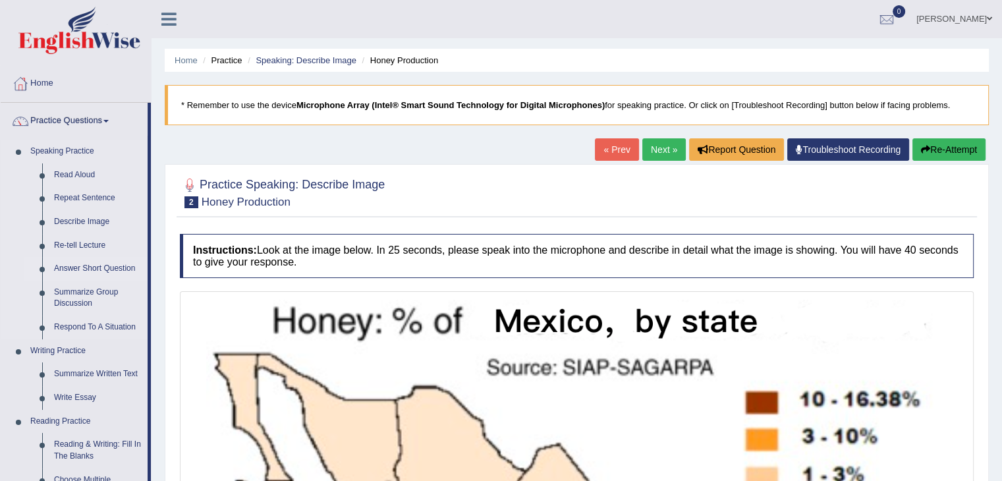
click at [76, 268] on link "Answer Short Question" at bounding box center [98, 269] width 100 height 24
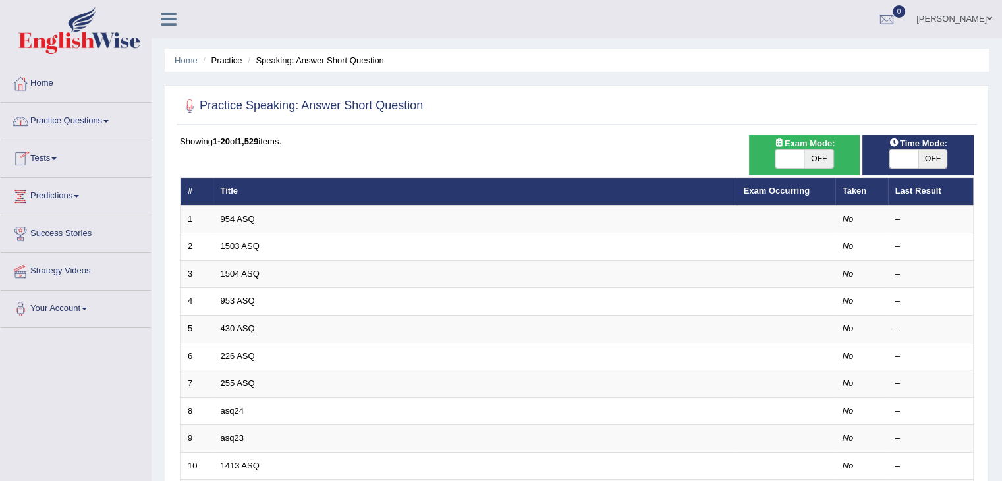
click at [105, 123] on link "Practice Questions" at bounding box center [76, 119] width 150 height 33
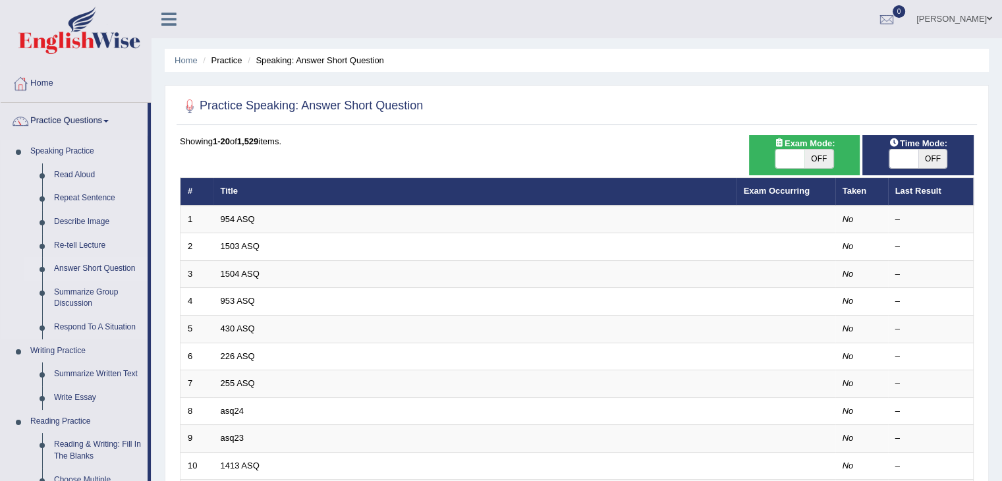
click at [86, 269] on link "Answer Short Question" at bounding box center [98, 269] width 100 height 24
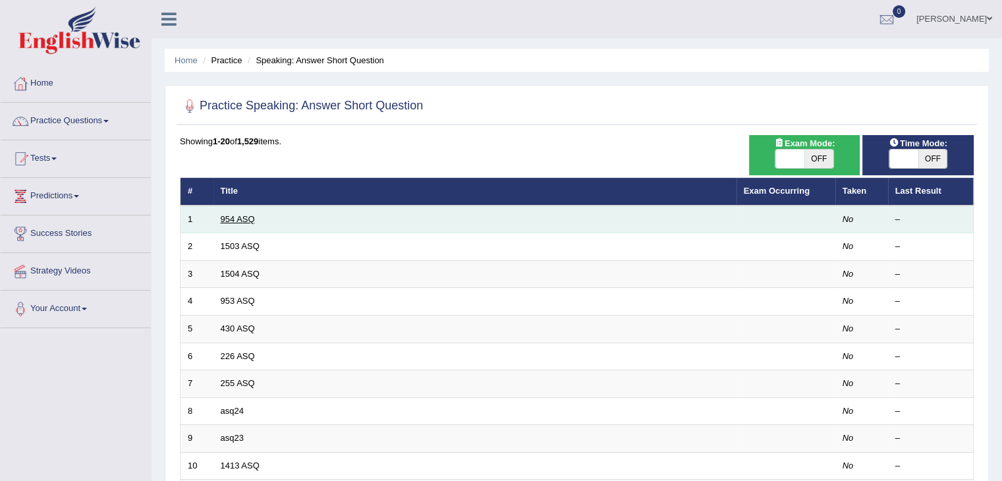
click at [242, 216] on link "954 ASQ" at bounding box center [238, 219] width 34 height 10
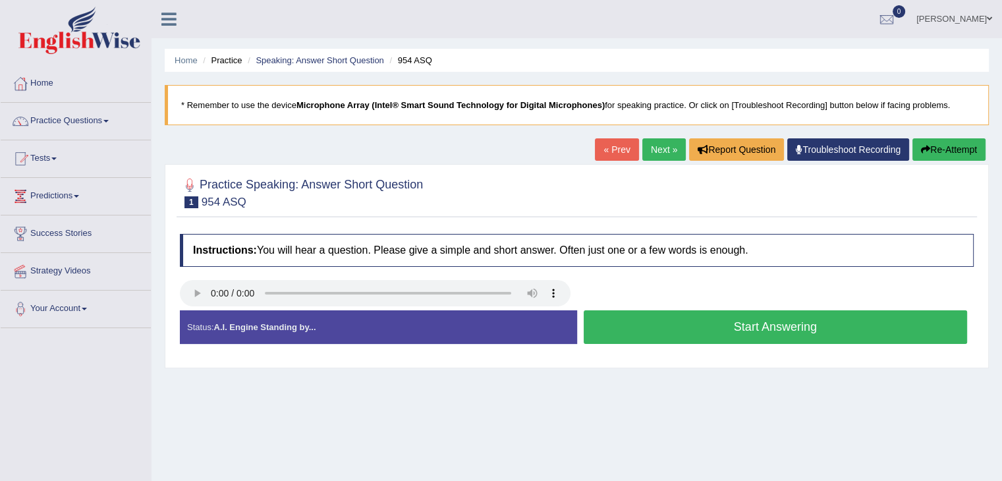
click at [673, 318] on button "Start Answering" at bounding box center [776, 327] width 384 height 34
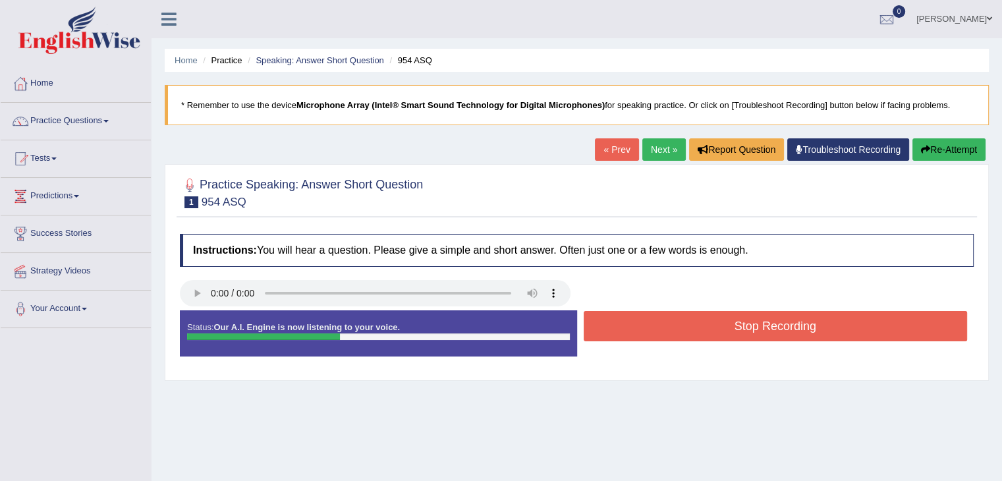
click at [720, 330] on button "Stop Recording" at bounding box center [776, 326] width 384 height 30
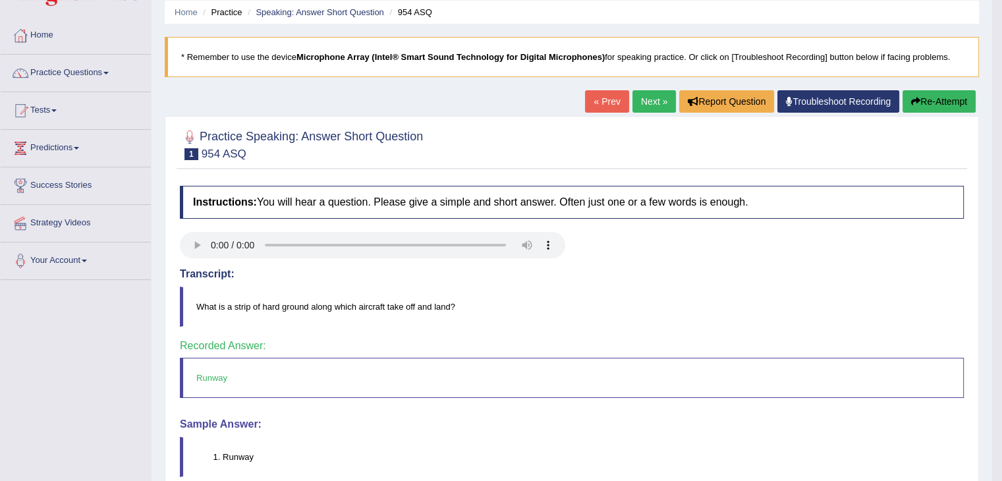
scroll to position [36, 0]
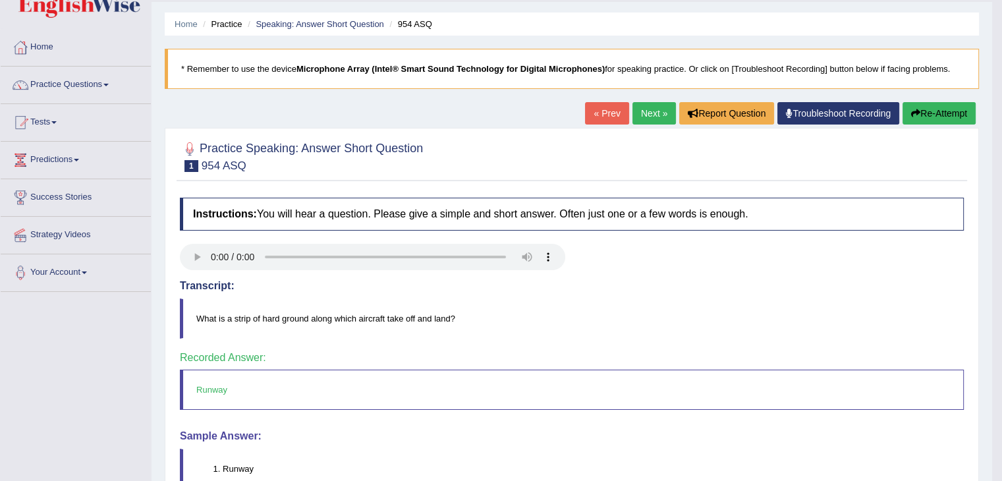
click at [658, 109] on link "Next »" at bounding box center [654, 113] width 43 height 22
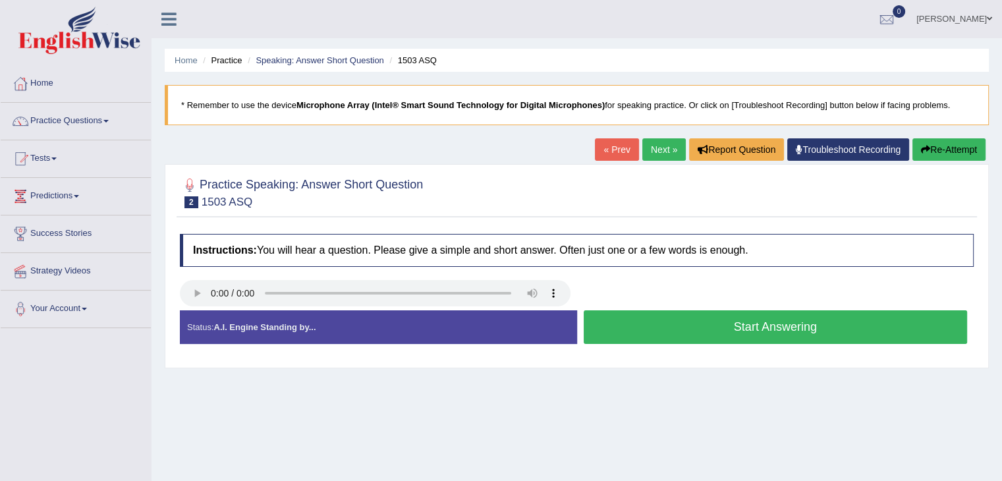
click at [660, 317] on button "Start Answering" at bounding box center [776, 327] width 384 height 34
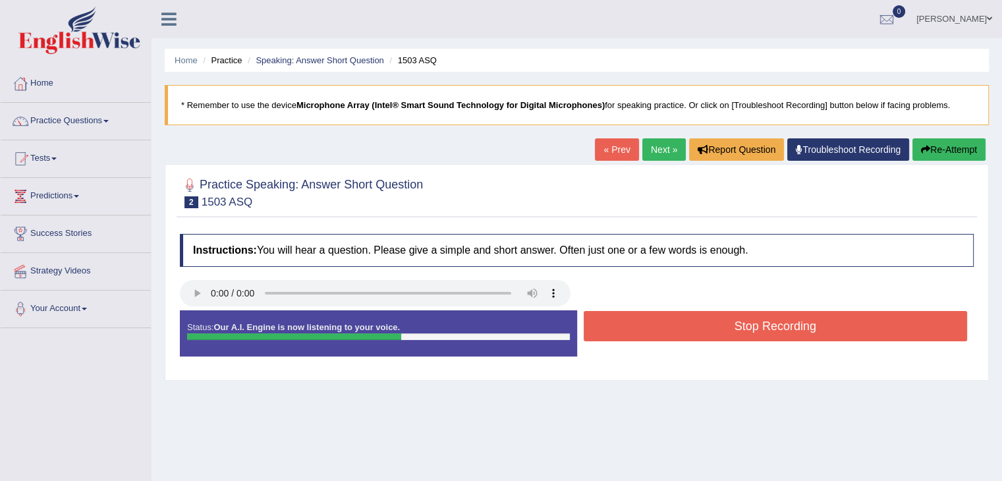
click at [847, 325] on button "Stop Recording" at bounding box center [776, 326] width 384 height 30
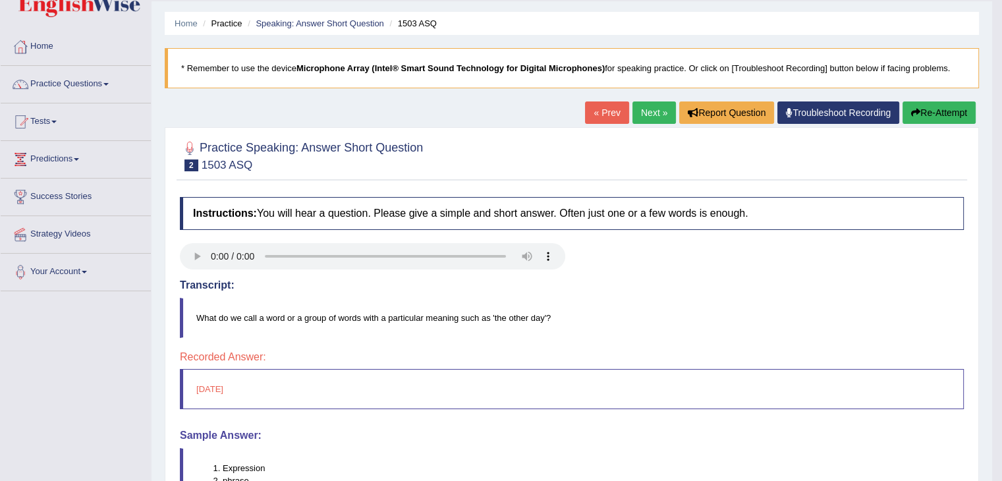
scroll to position [26, 0]
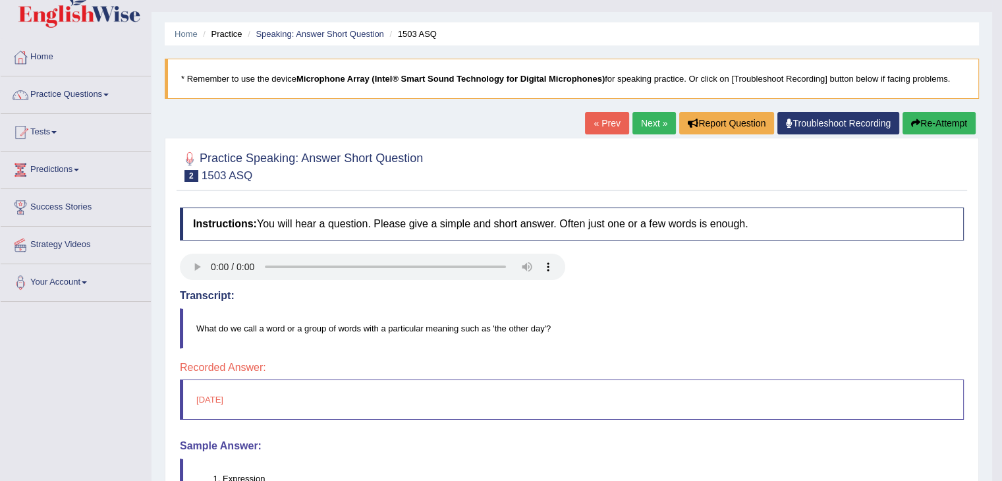
click at [635, 121] on link "Next »" at bounding box center [654, 123] width 43 height 22
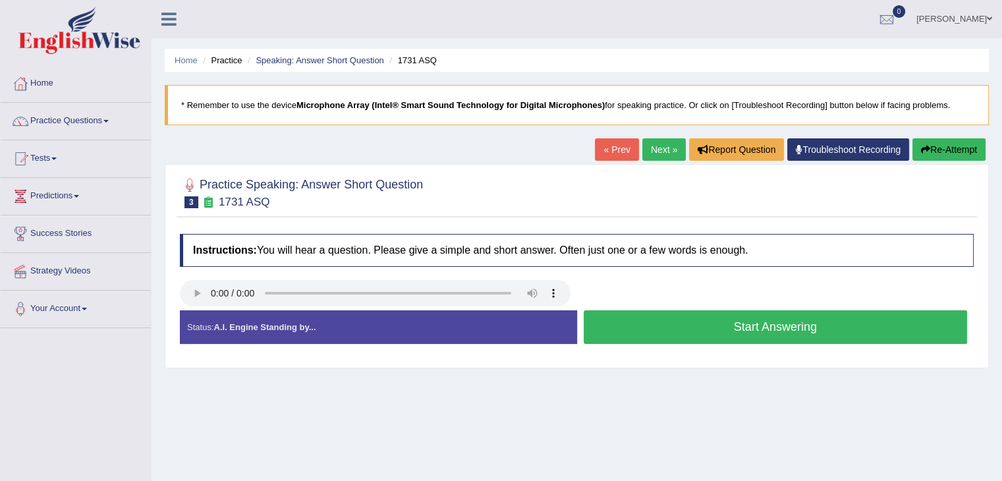
click at [706, 327] on button "Start Answering" at bounding box center [776, 327] width 384 height 34
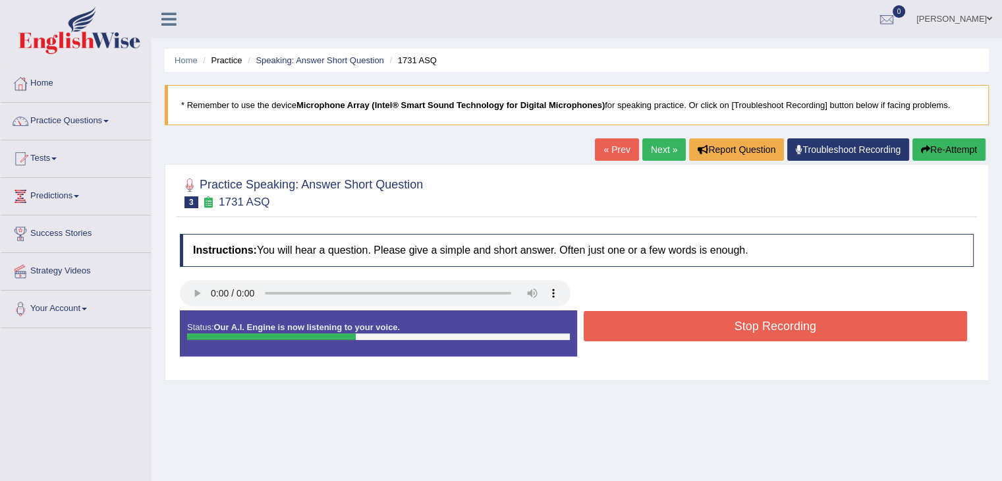
click at [706, 327] on button "Stop Recording" at bounding box center [776, 326] width 384 height 30
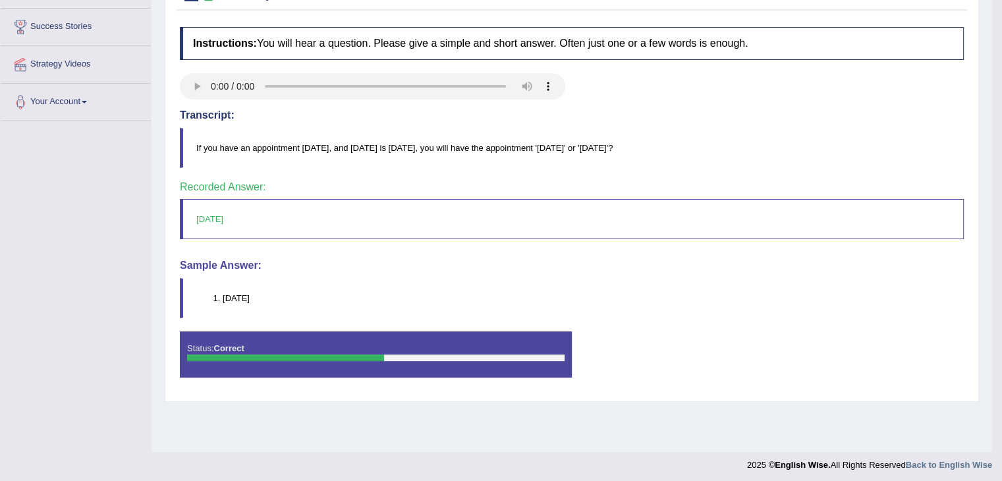
scroll to position [211, 0]
